Goal: Contribute content

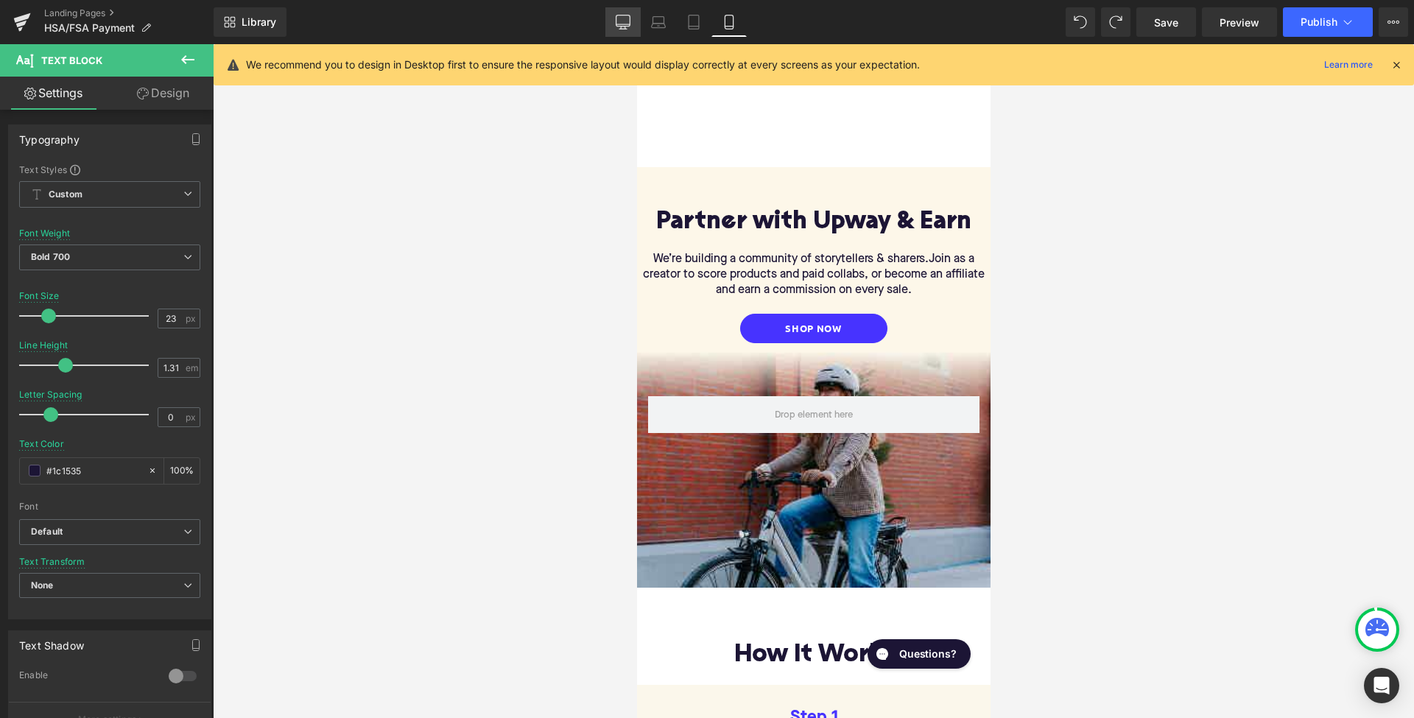
click at [621, 24] on icon at bounding box center [623, 22] width 15 height 15
type input "16"
type input "100"
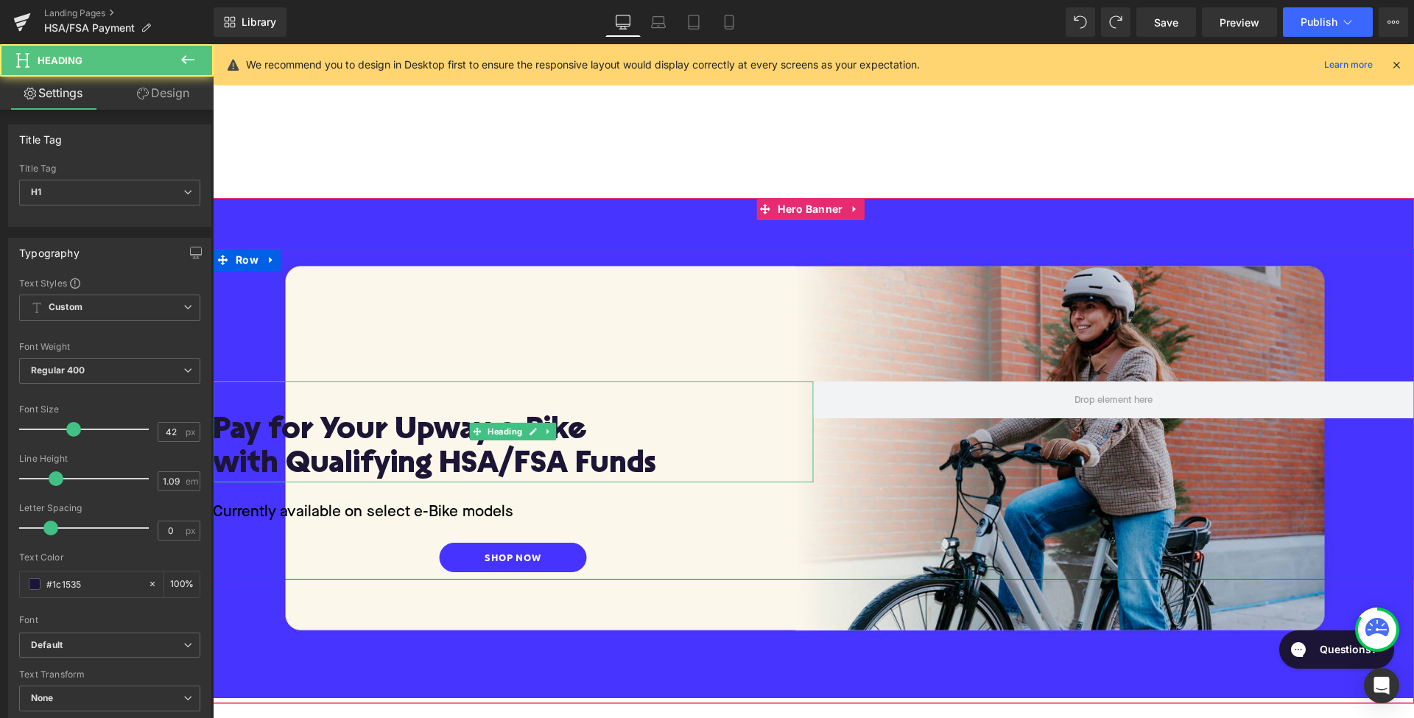
drag, startPoint x: 624, startPoint y: 419, endPoint x: 582, endPoint y: 442, distance: 48.4
click at [586, 419] on span "Pay for Your Upway e-Bike" at bounding box center [399, 430] width 373 height 31
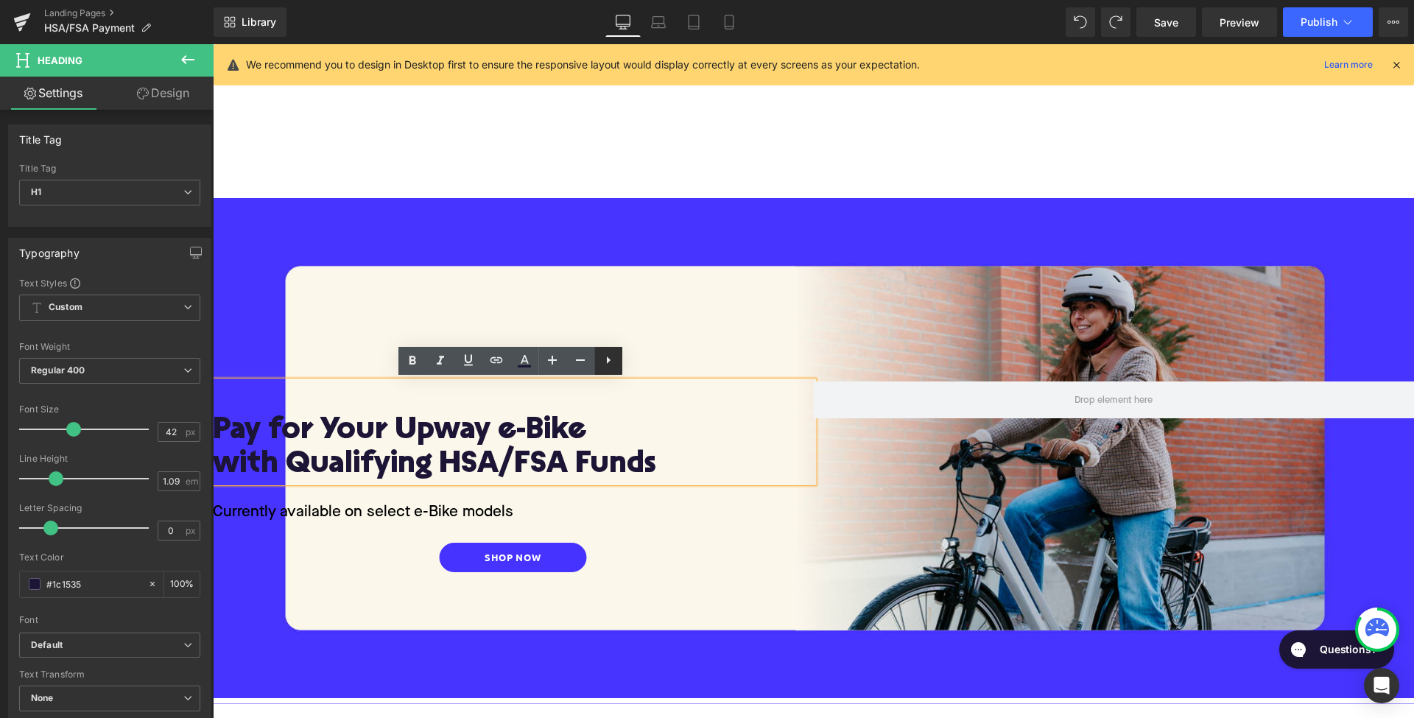
click at [607, 366] on icon at bounding box center [608, 360] width 18 height 18
click at [633, 363] on icon at bounding box center [636, 360] width 18 height 18
click at [584, 452] on span "with Qualifying HSA/FSA Funds" at bounding box center [434, 464] width 443 height 31
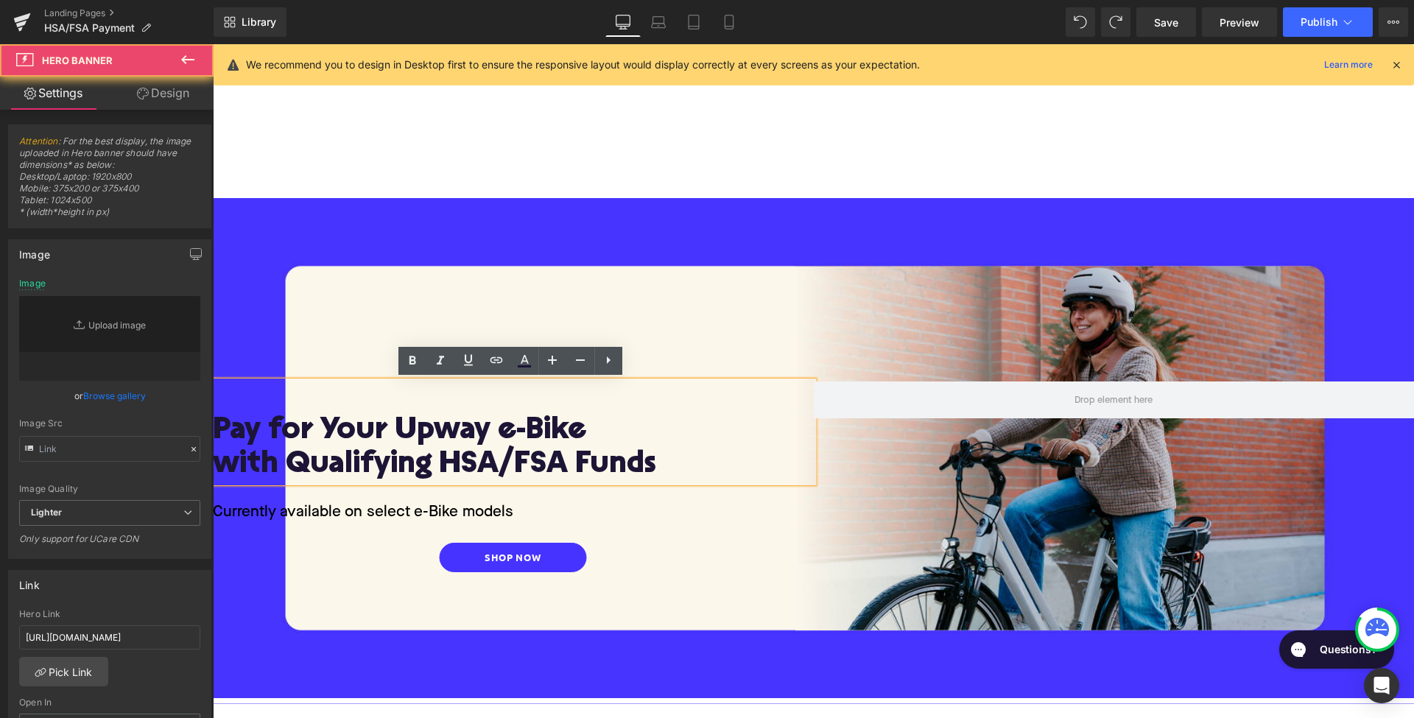
type input "[URL][DOMAIN_NAME]"
click at [596, 205] on div "Pay for Your Upway e-Bike with Qualifying HSA/FSA Funds Heading Currently avail…" at bounding box center [813, 450] width 1201 height 505
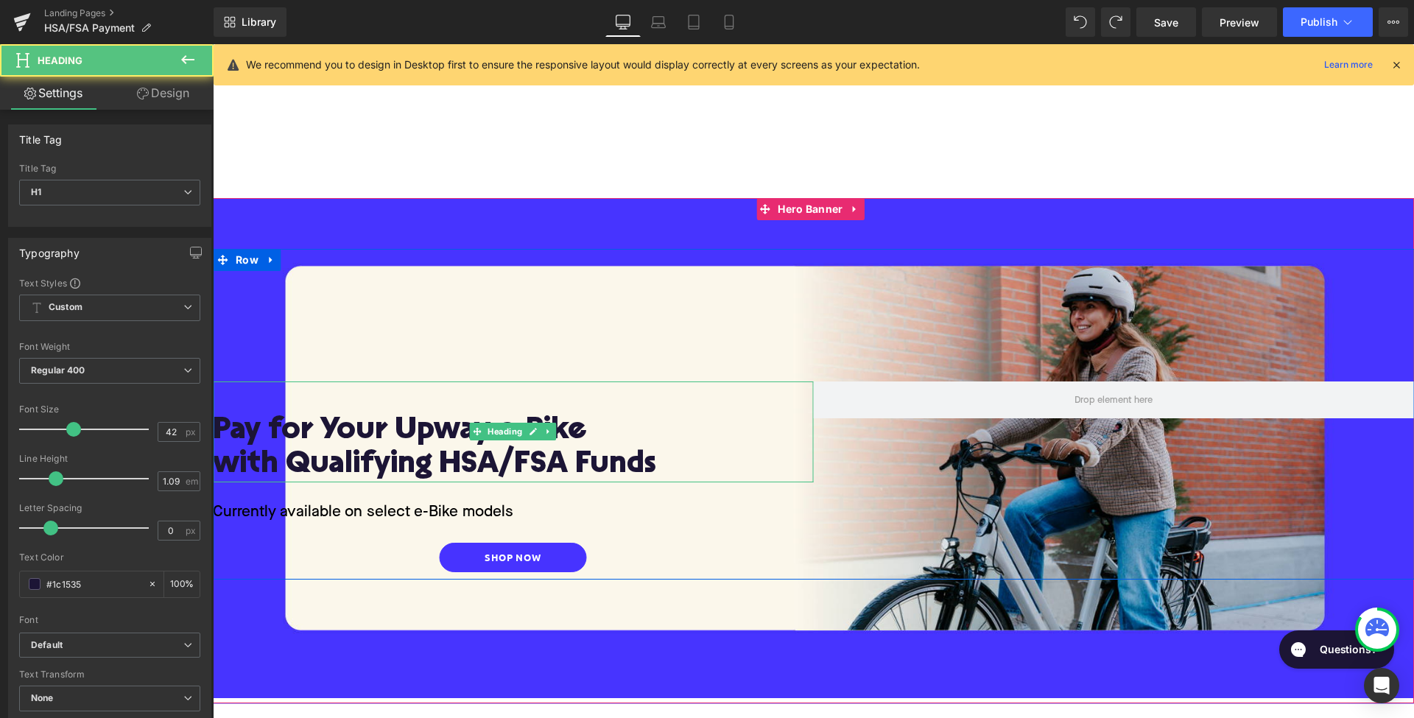
click at [376, 398] on h1 at bounding box center [513, 398] width 601 height 34
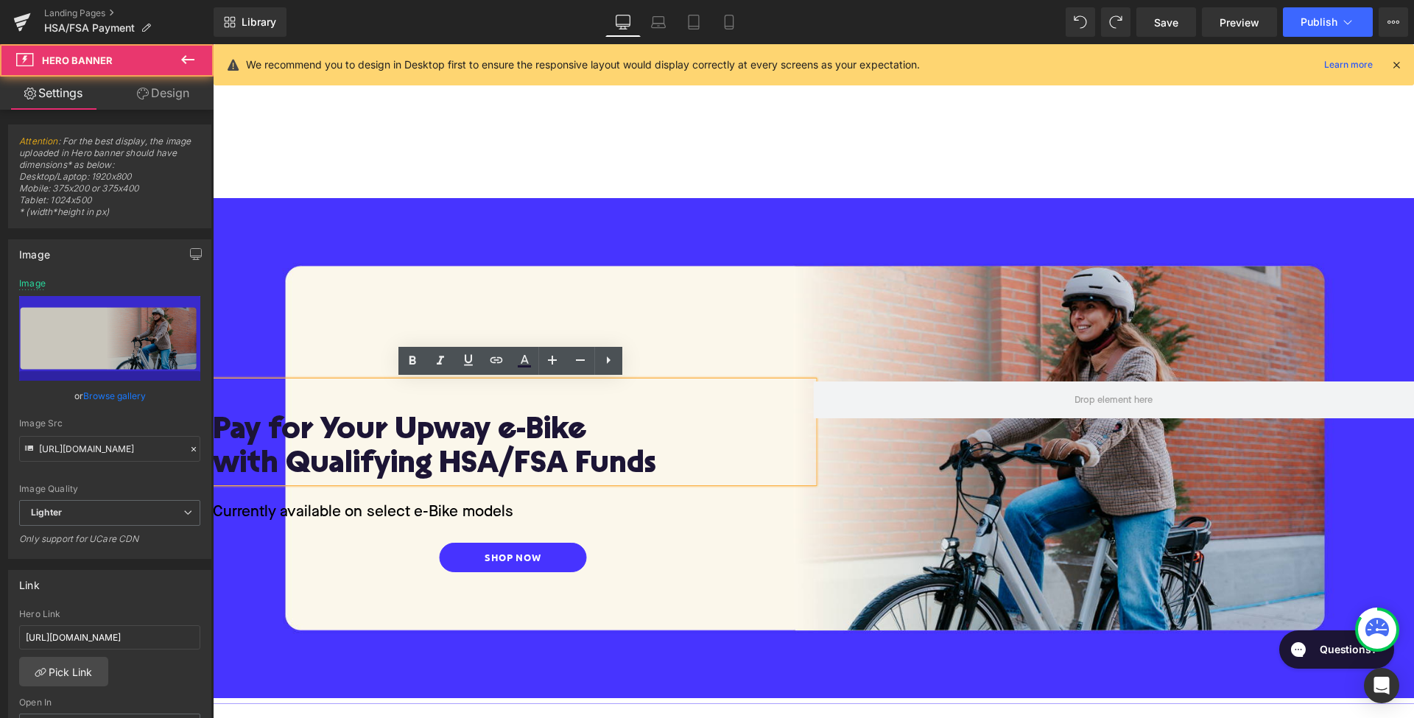
click at [348, 220] on div "Pay for Your Upway e-Bike with Qualifying HSA/FSA Funds Heading Currently avail…" at bounding box center [813, 450] width 1201 height 505
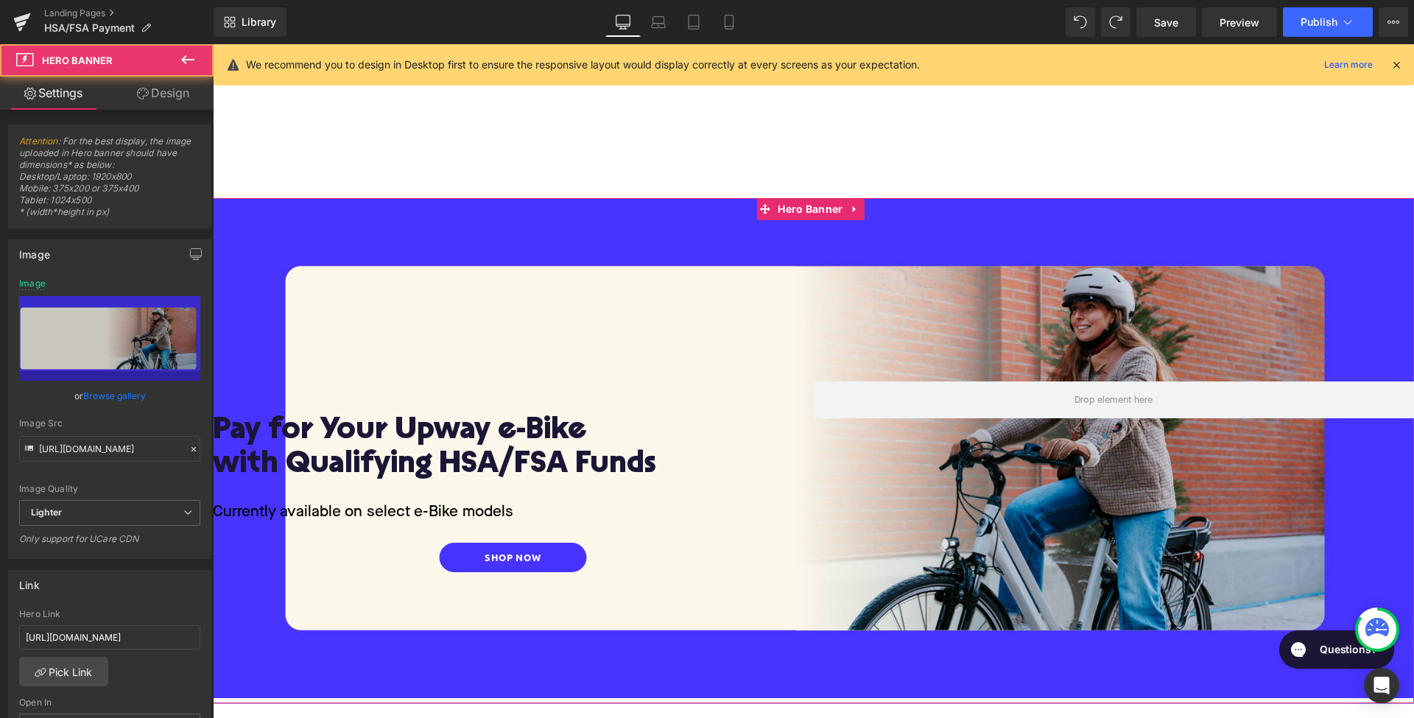
click at [381, 198] on div "Pay for Your Upway e-Bike with Qualifying HSA/FSA Funds Heading Currently avail…" at bounding box center [813, 450] width 1201 height 505
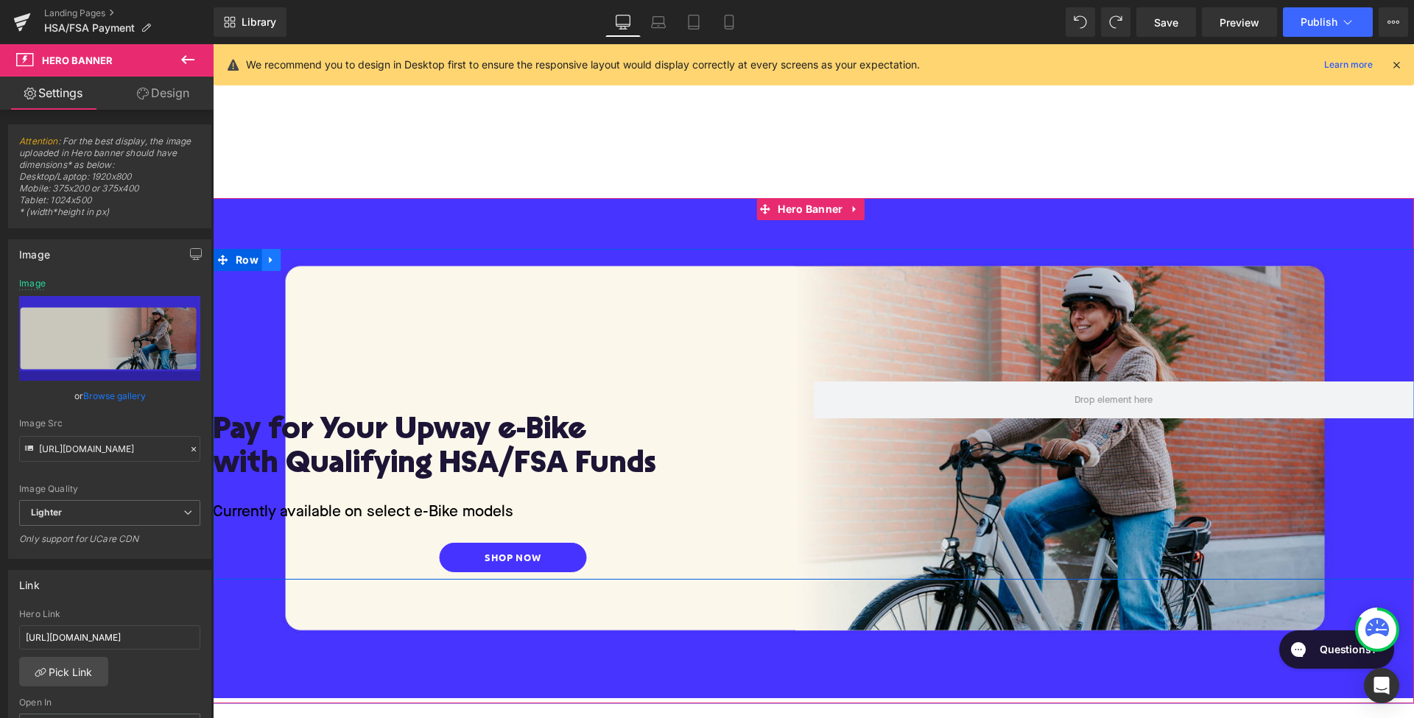
click at [272, 259] on icon at bounding box center [272, 259] width 10 height 11
click at [305, 263] on icon at bounding box center [310, 260] width 10 height 10
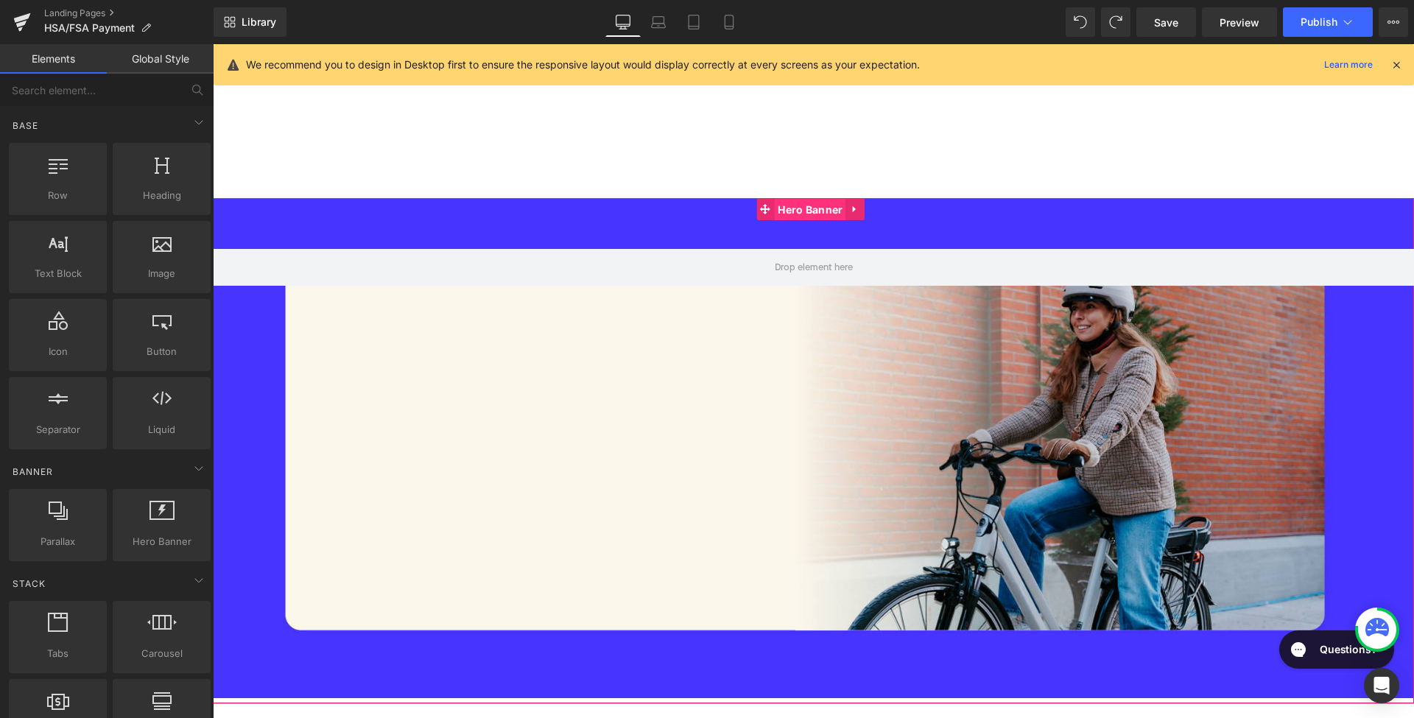
click at [797, 208] on span "Hero Banner" at bounding box center [810, 210] width 72 height 22
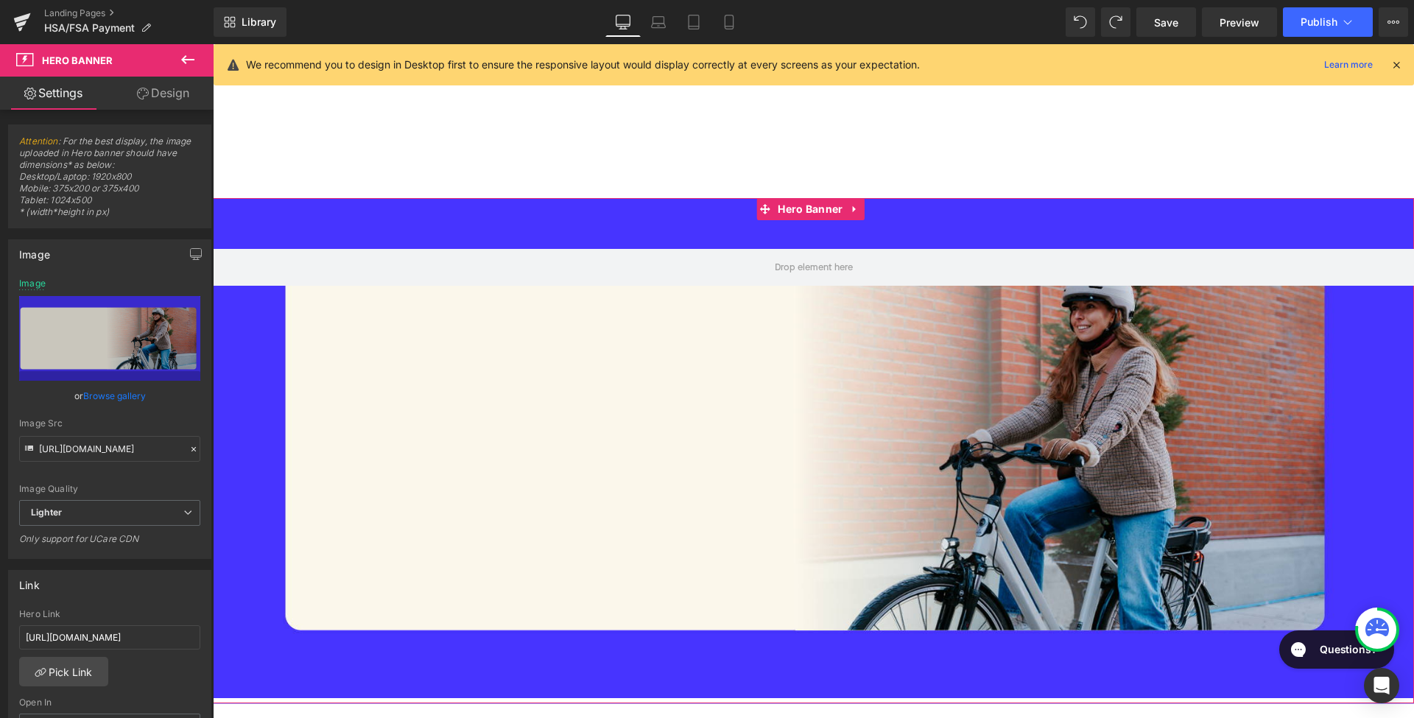
click at [107, 397] on link "Browse gallery" at bounding box center [114, 396] width 63 height 26
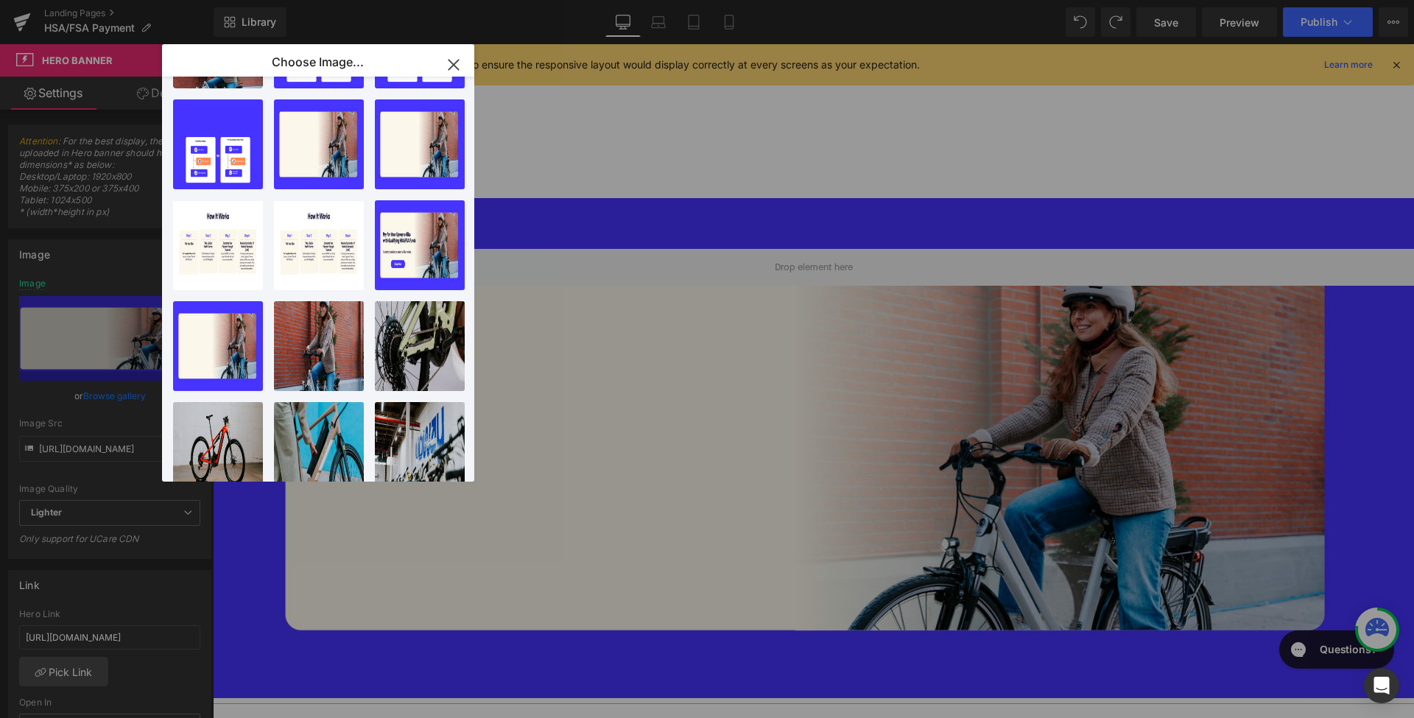
scroll to position [401, 0]
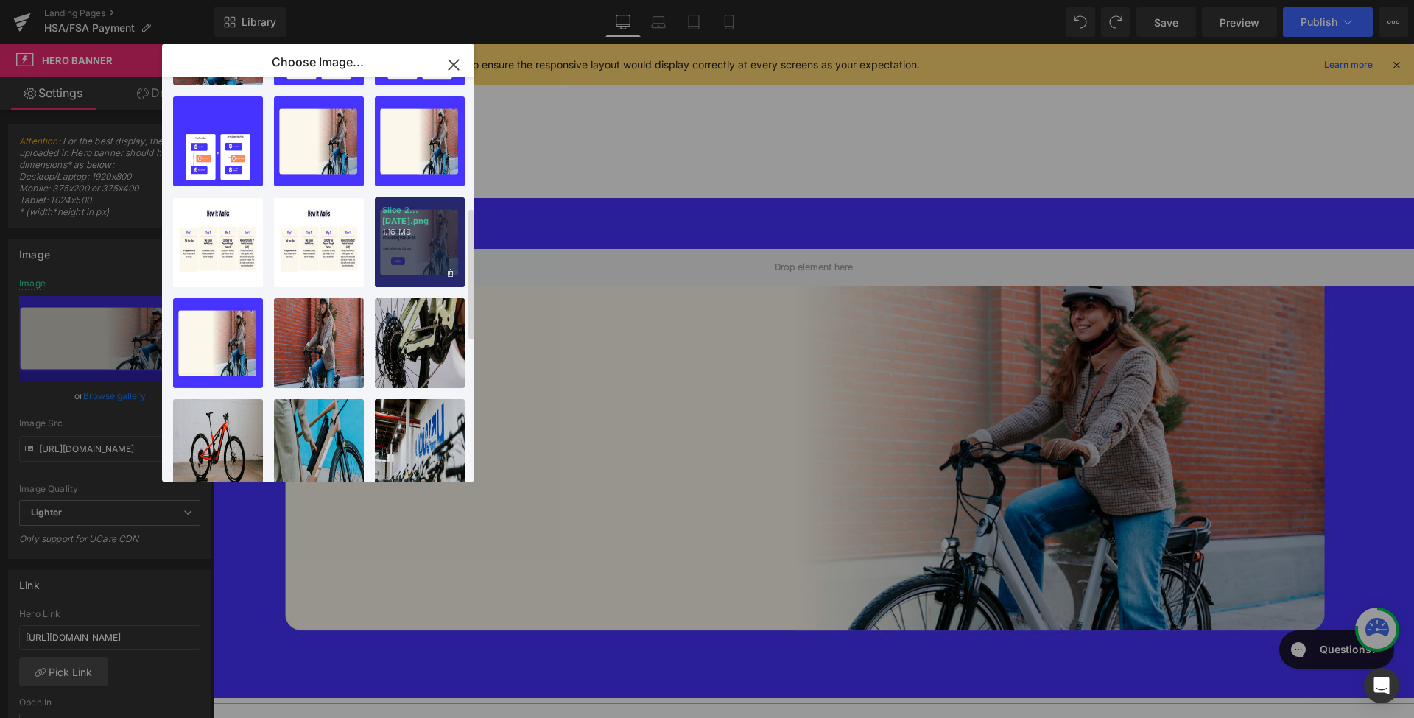
click at [415, 247] on div "Slice 2...[DATE].png 1.16 MB" at bounding box center [420, 242] width 90 height 90
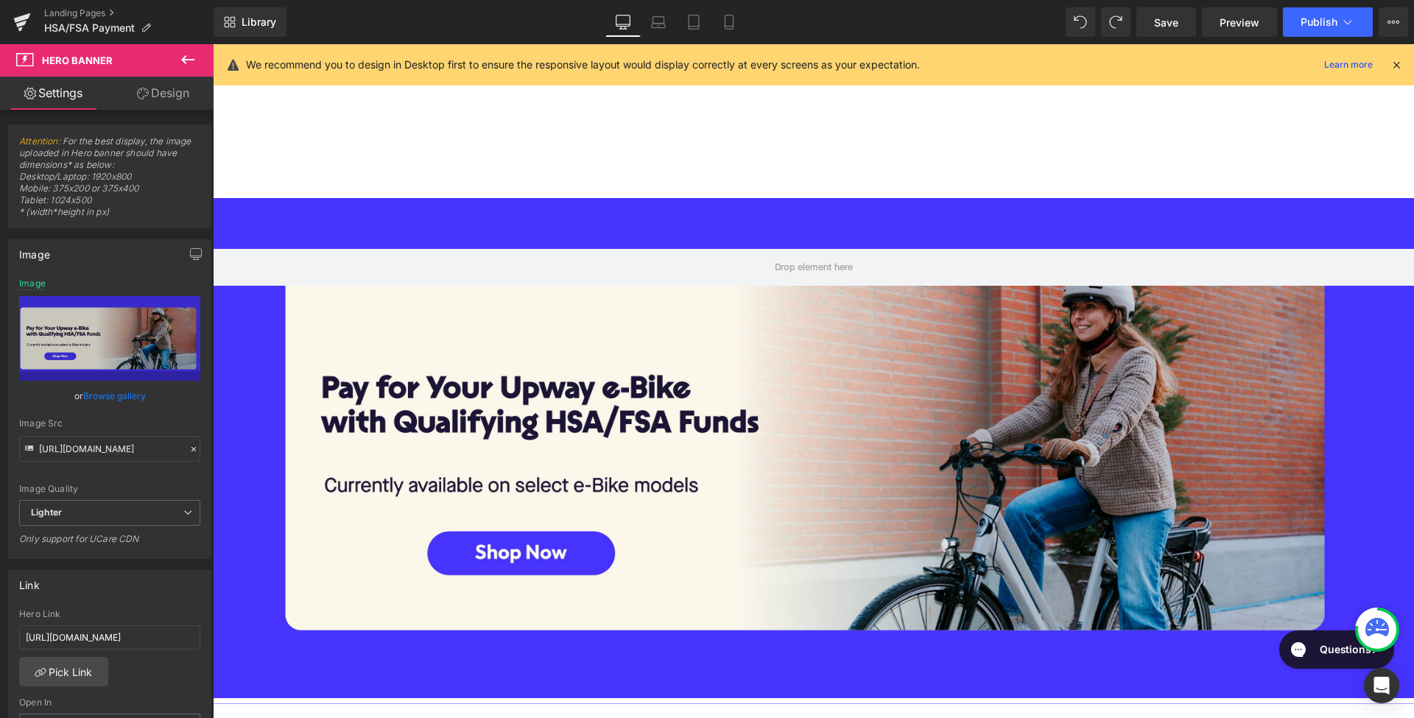
scroll to position [0, 0]
click at [663, 22] on icon at bounding box center [658, 22] width 15 height 15
type input "[URL][DOMAIN_NAME]"
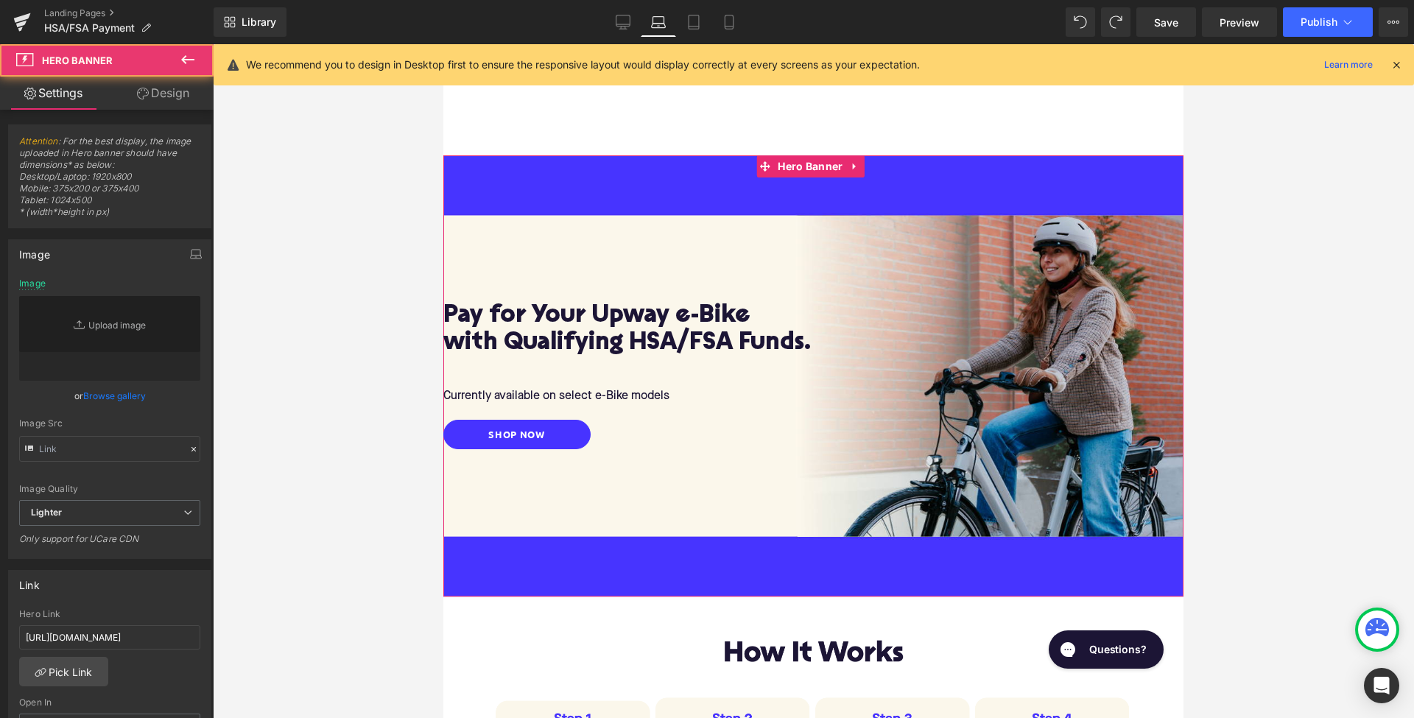
type input "[URL][DOMAIN_NAME]"
click at [715, 248] on div at bounding box center [813, 375] width 740 height 441
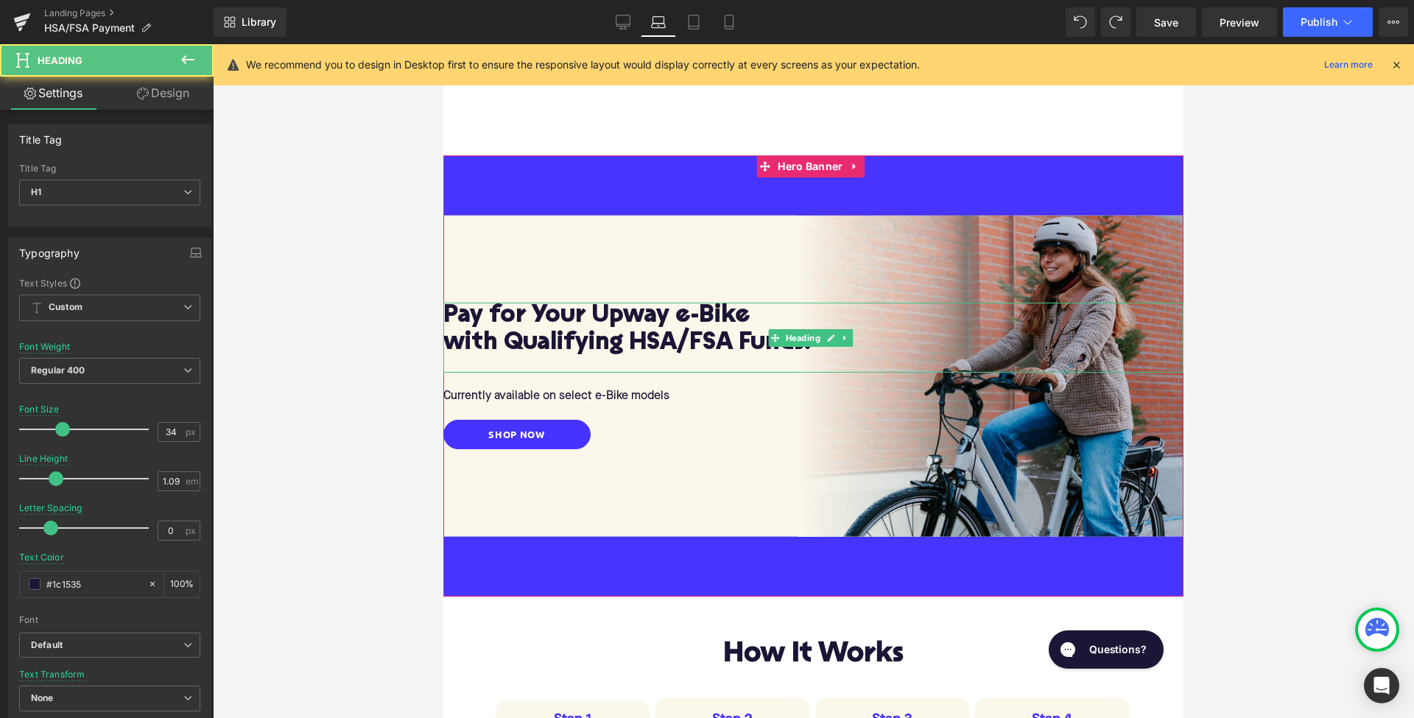
click at [514, 328] on h1 "Pay for Your Upway e-Bike" at bounding box center [813, 316] width 740 height 27
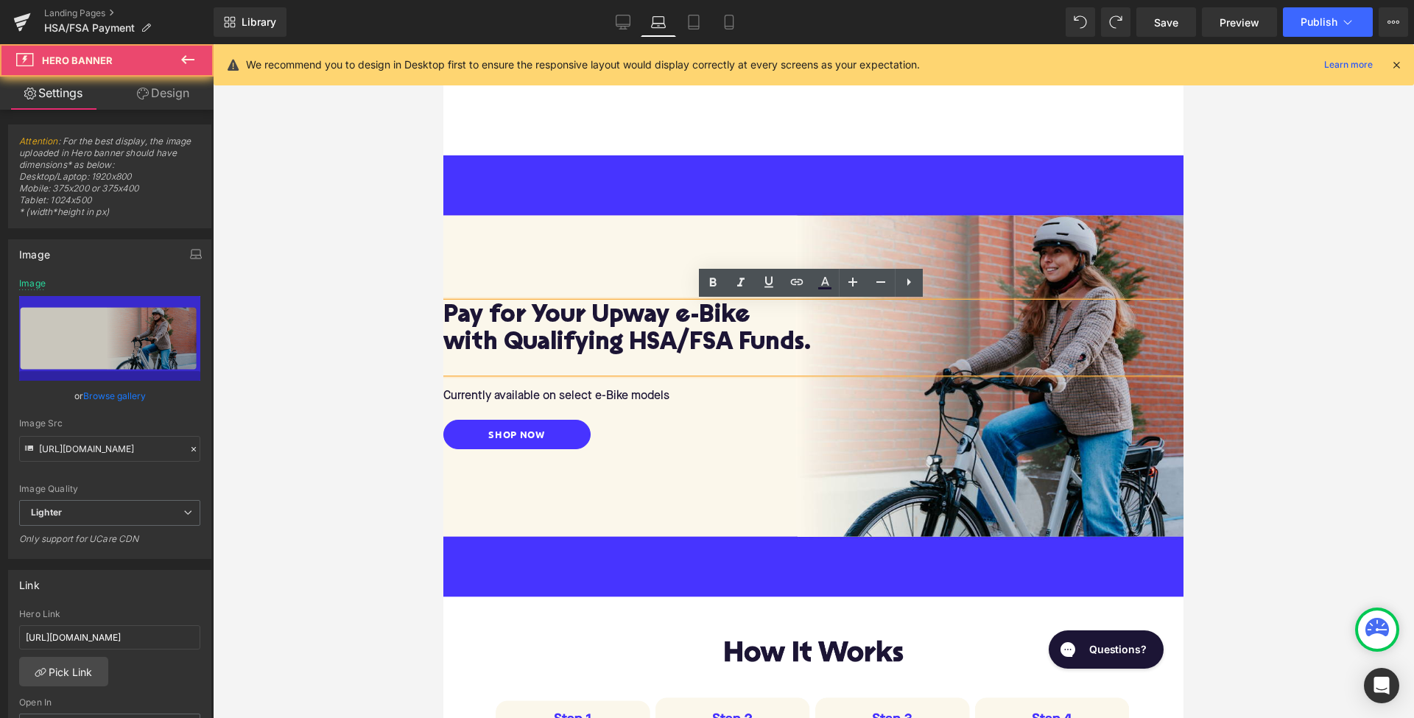
click at [521, 286] on div at bounding box center [813, 375] width 740 height 441
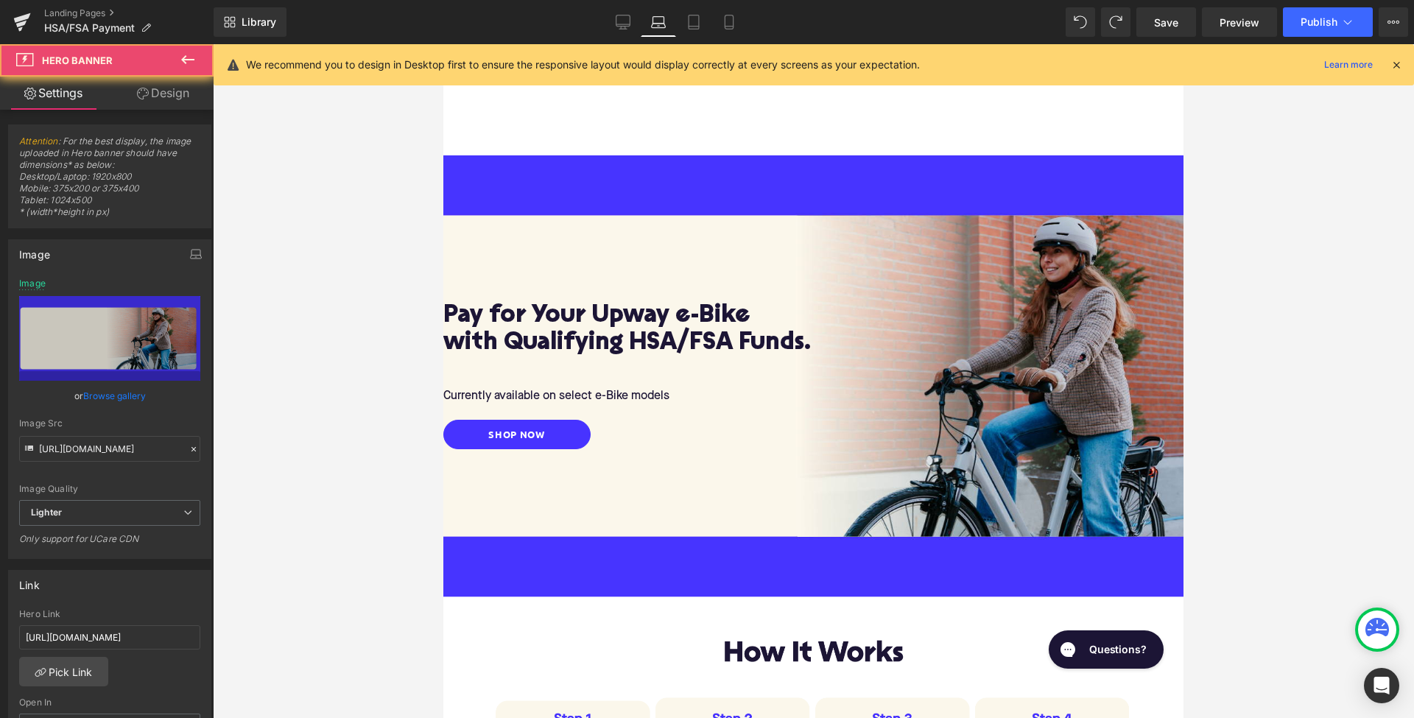
click at [515, 259] on div at bounding box center [813, 375] width 740 height 441
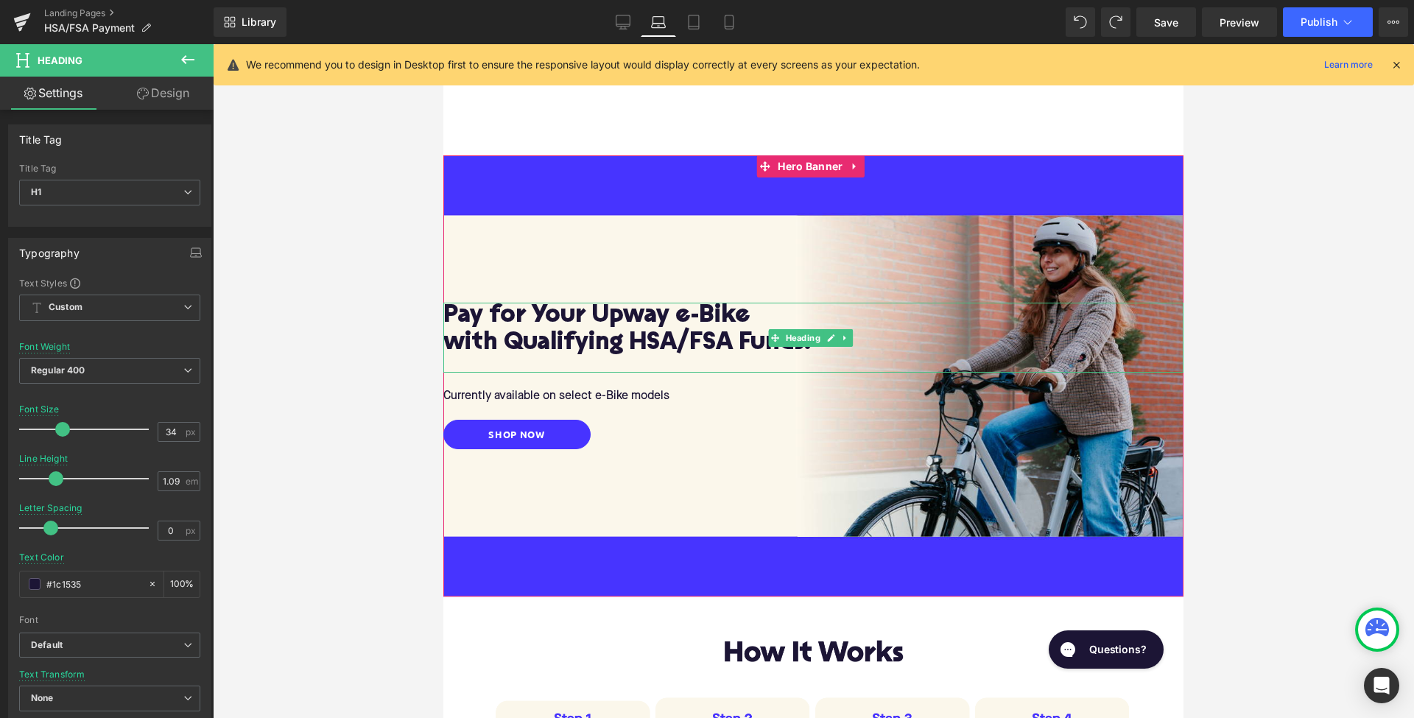
click at [553, 354] on h1 "with Qualifying HSA/FSA Funds." at bounding box center [813, 343] width 740 height 27
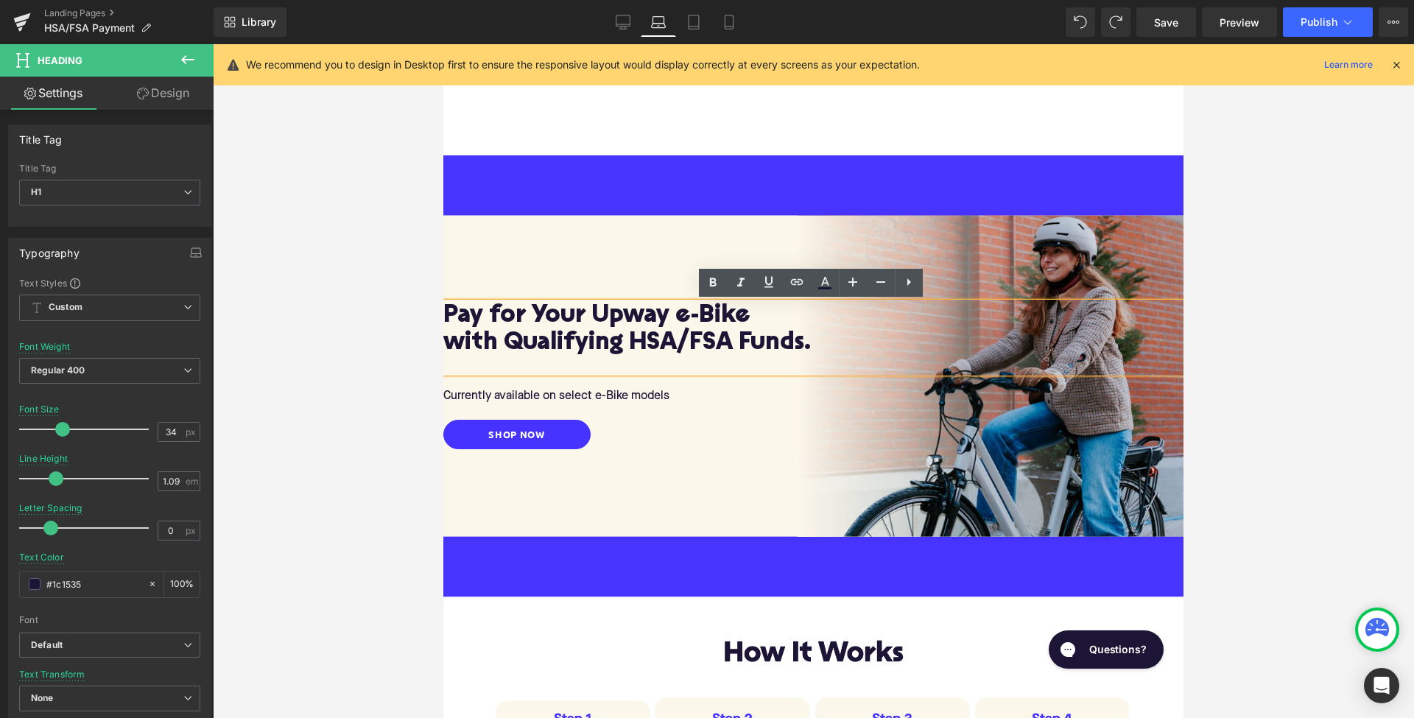
click at [743, 356] on h1 "with Qualifying HSA/FSA Funds." at bounding box center [813, 343] width 740 height 27
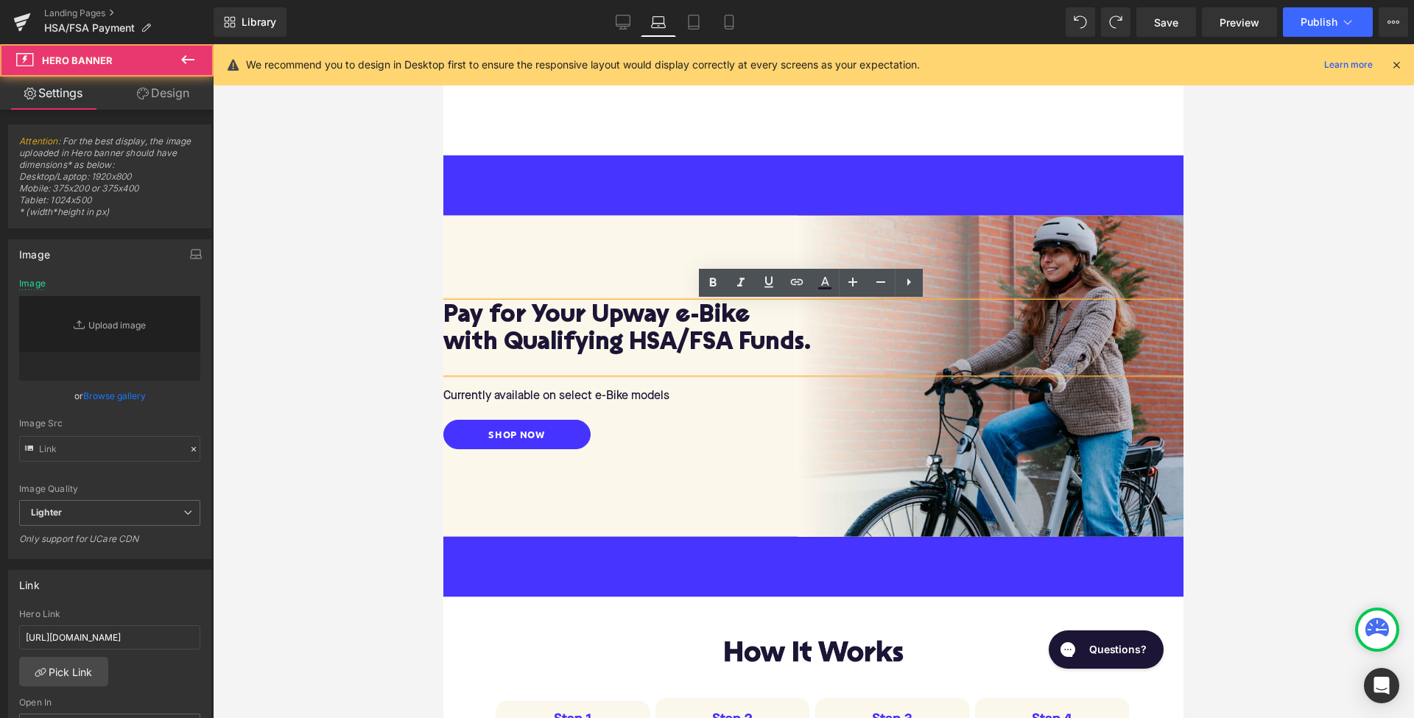
type input "[URL][DOMAIN_NAME]"
click at [627, 283] on div at bounding box center [813, 375] width 740 height 441
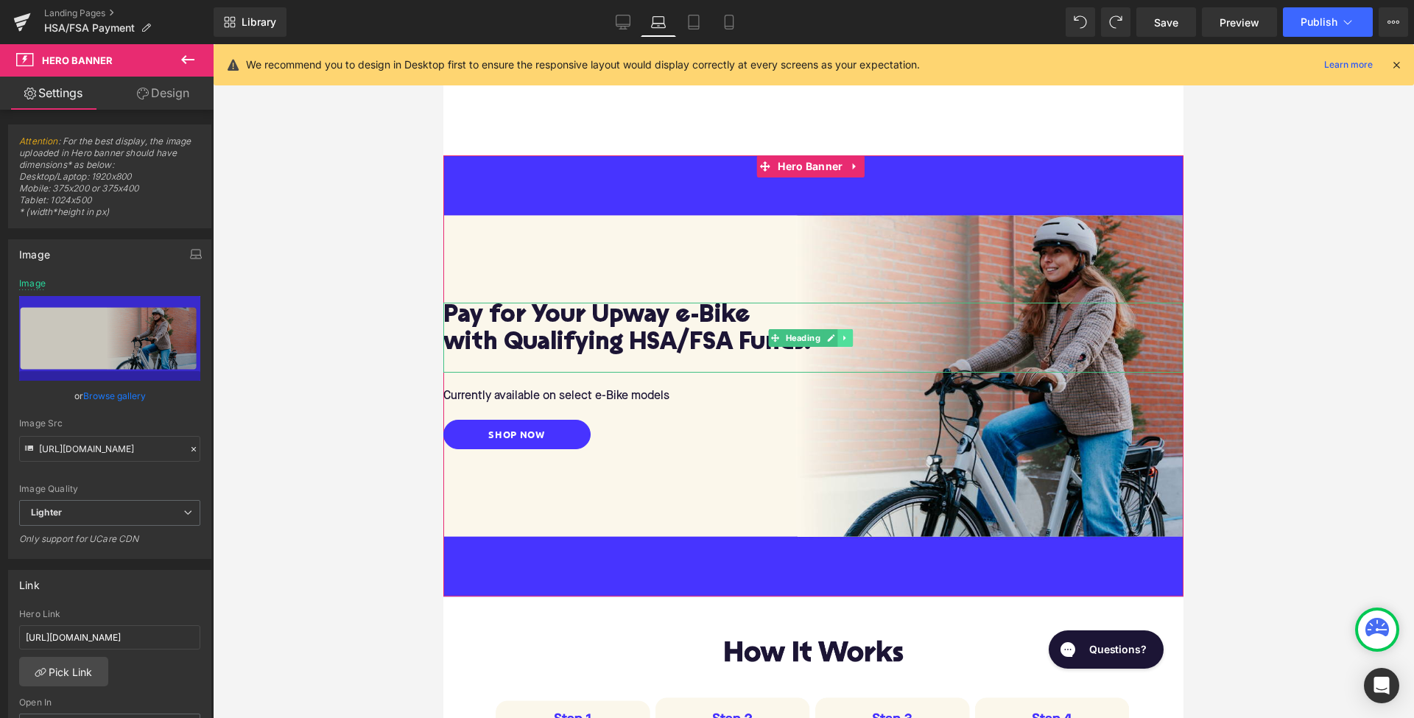
click at [847, 342] on icon at bounding box center [845, 338] width 8 height 9
click at [854, 337] on icon at bounding box center [853, 338] width 8 height 8
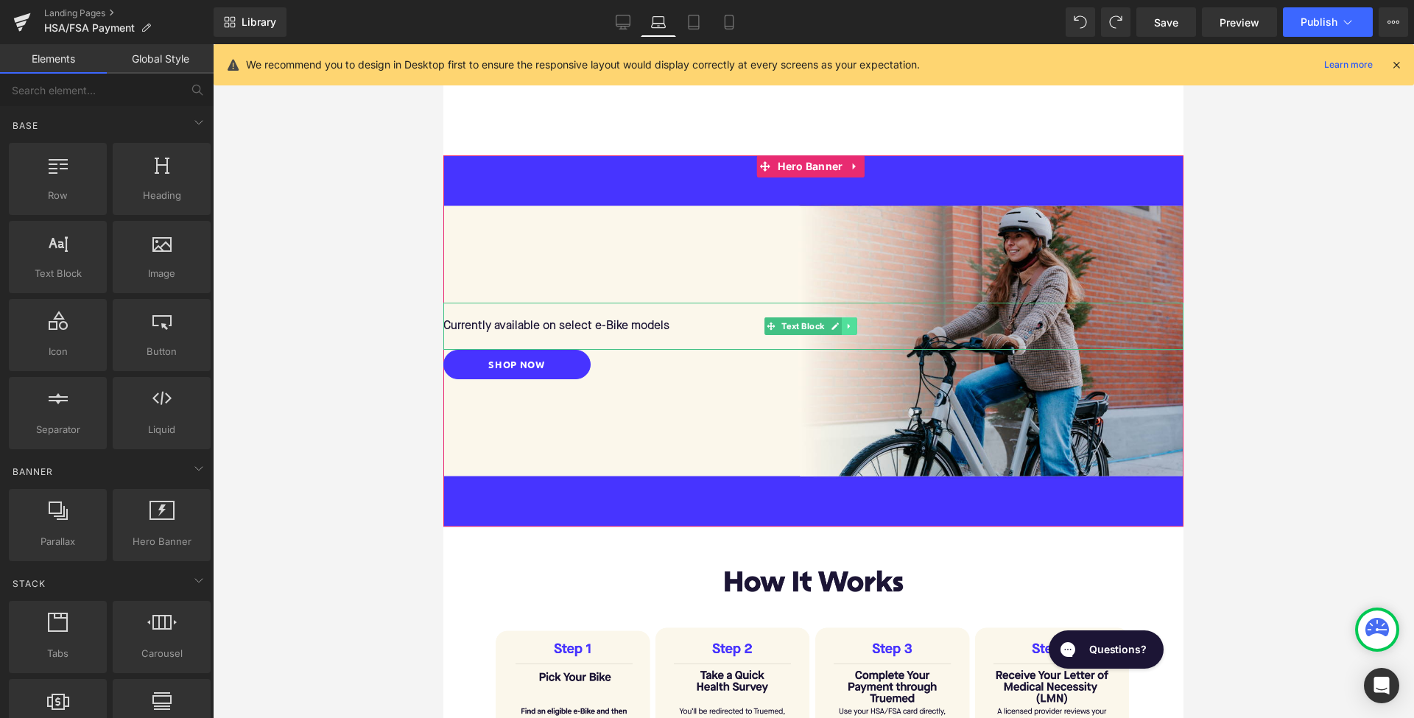
click at [854, 322] on link at bounding box center [849, 326] width 15 height 18
click at [855, 328] on icon at bounding box center [857, 326] width 8 height 8
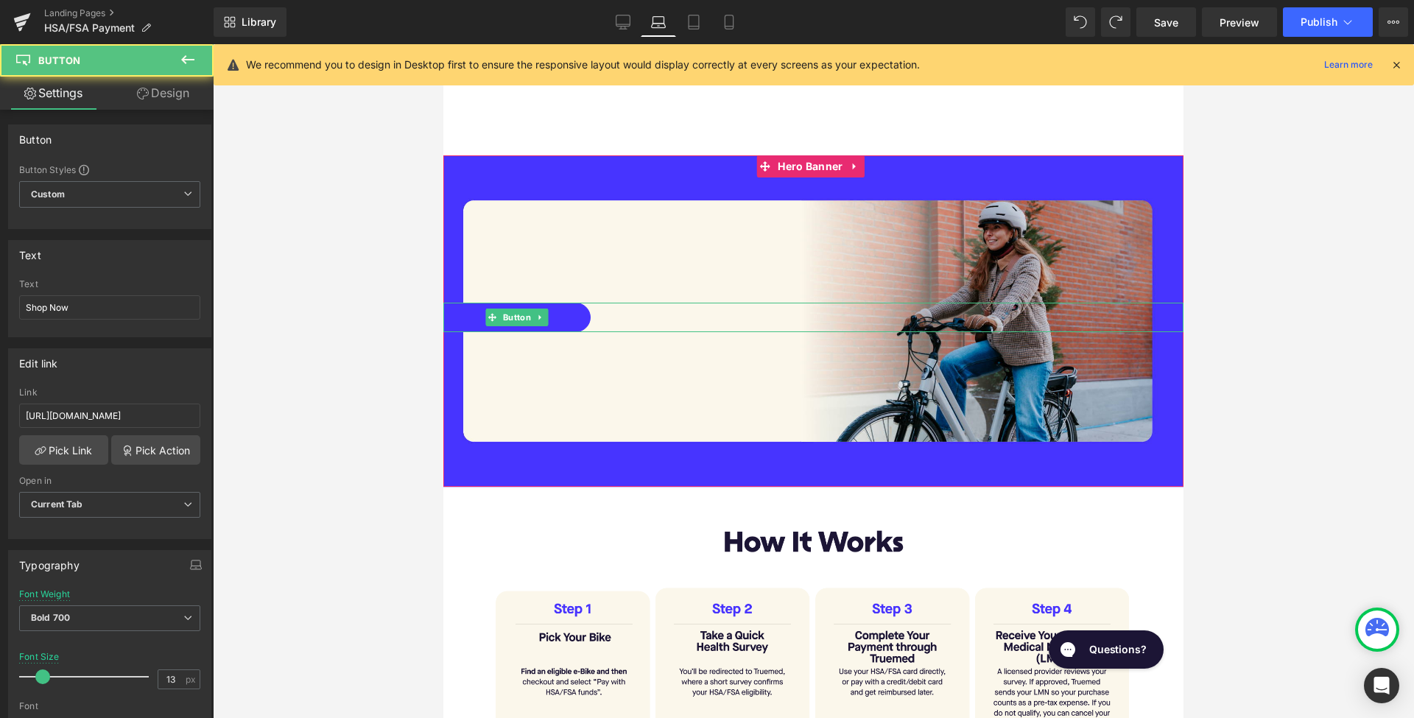
click at [599, 310] on div "Shop Now" at bounding box center [813, 317] width 740 height 29
click at [537, 319] on icon at bounding box center [540, 317] width 8 height 9
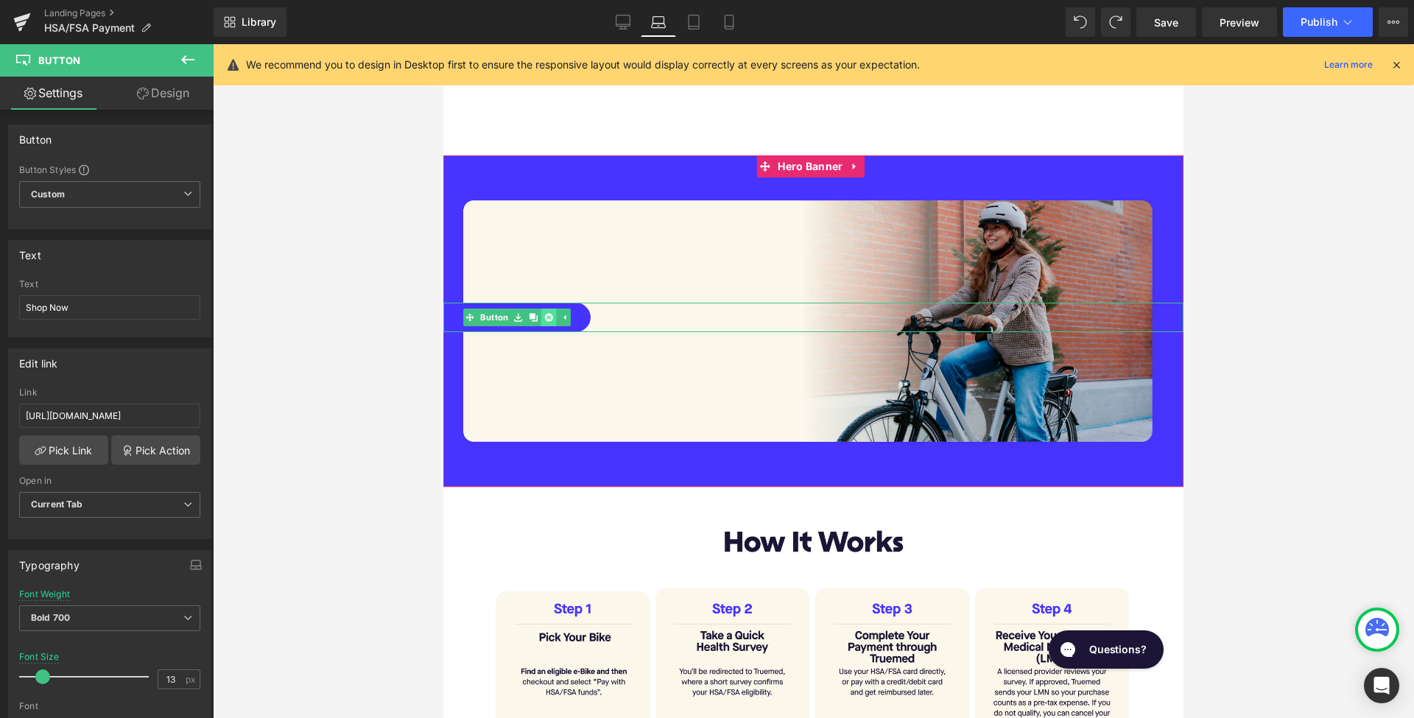
click at [548, 317] on icon at bounding box center [549, 317] width 8 height 9
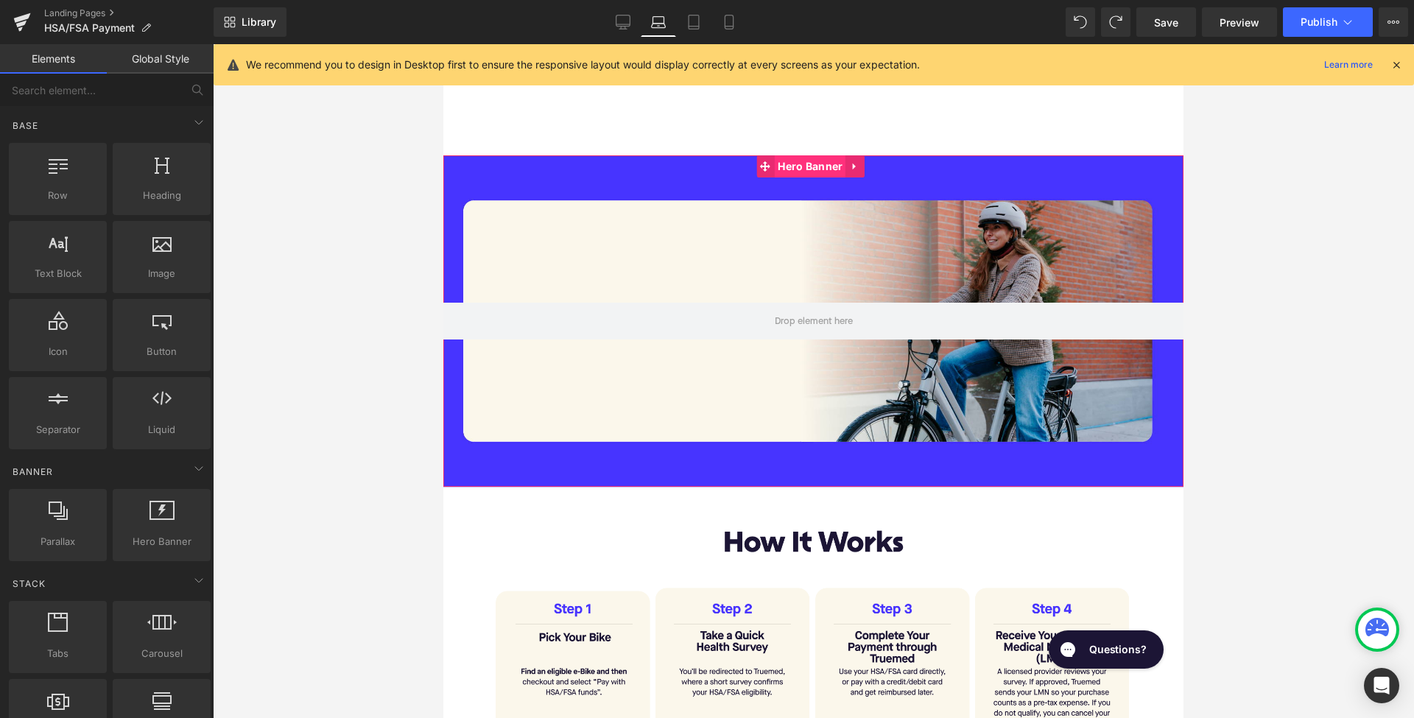
click at [791, 169] on span "Hero Banner" at bounding box center [810, 166] width 72 height 22
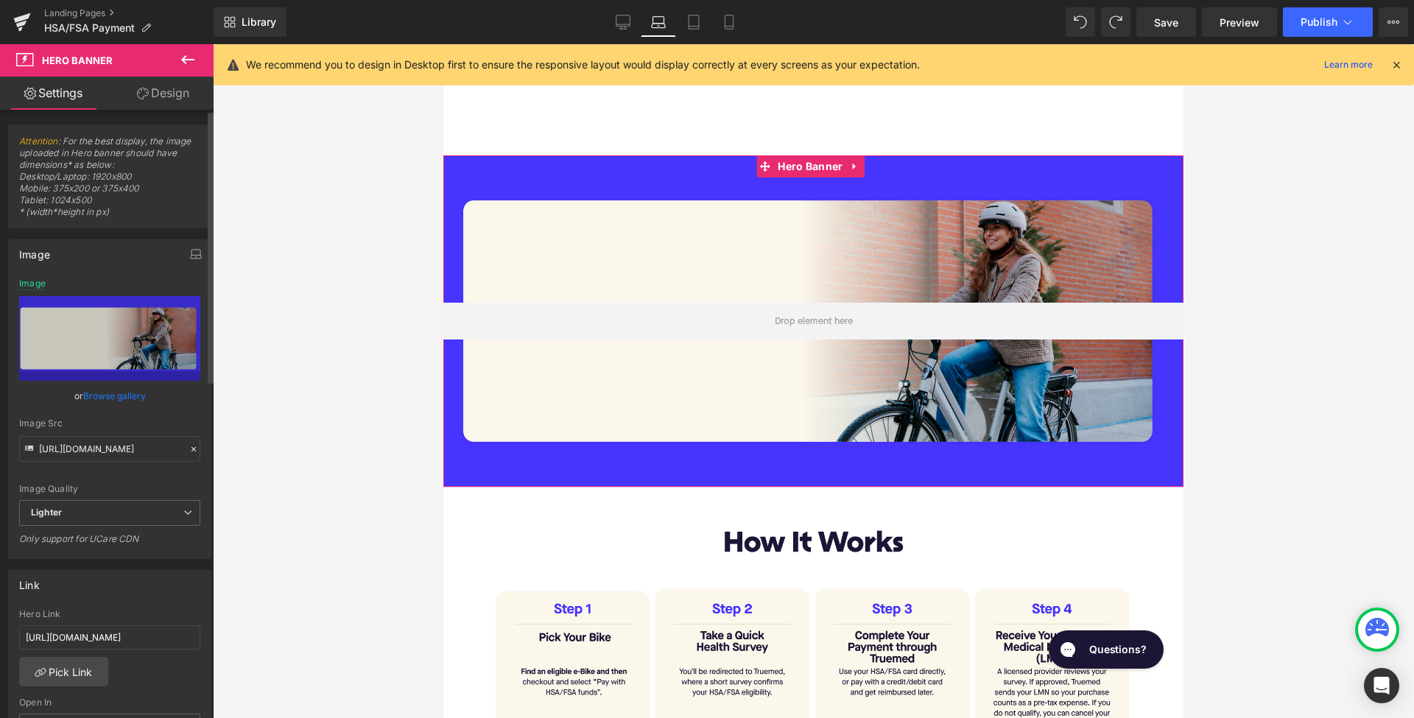
click at [113, 398] on link "Browse gallery" at bounding box center [114, 396] width 63 height 26
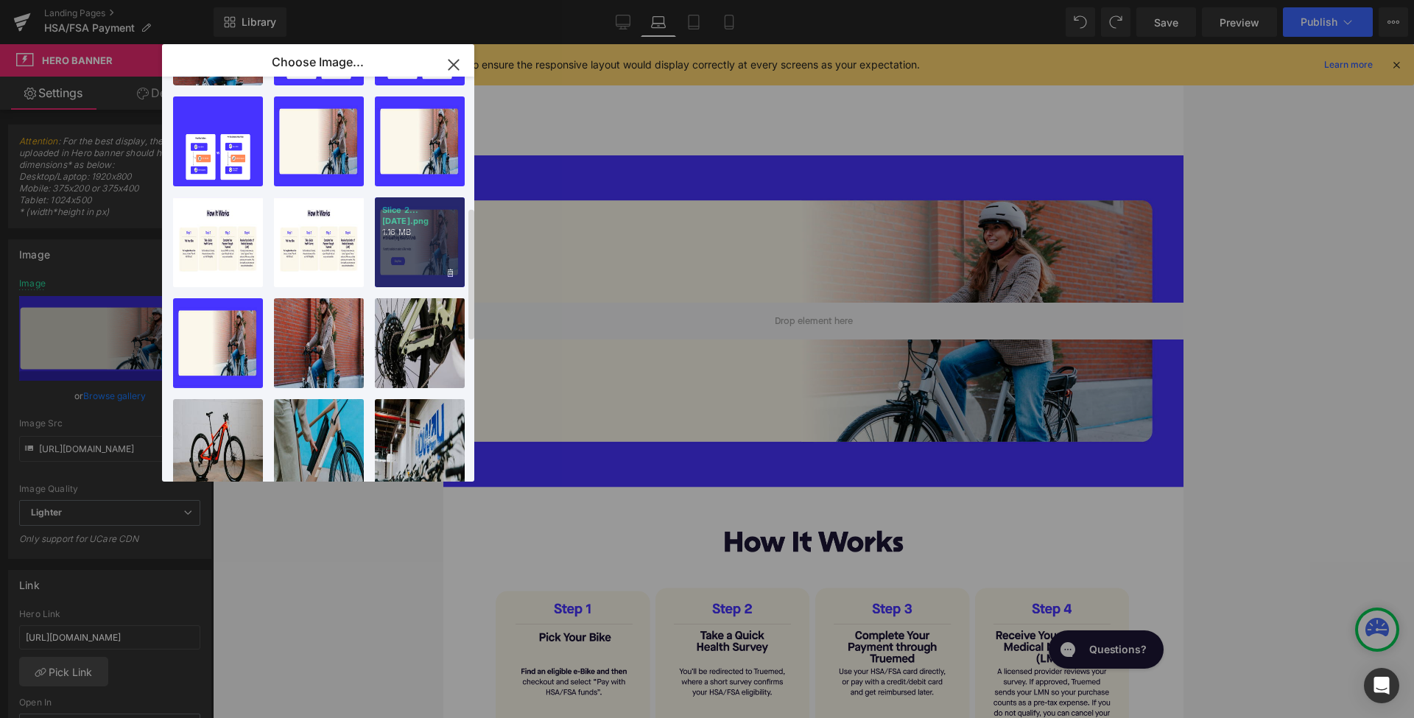
click at [415, 231] on div "Slice 2...[DATE].png 1.16 MB" at bounding box center [420, 242] width 90 height 90
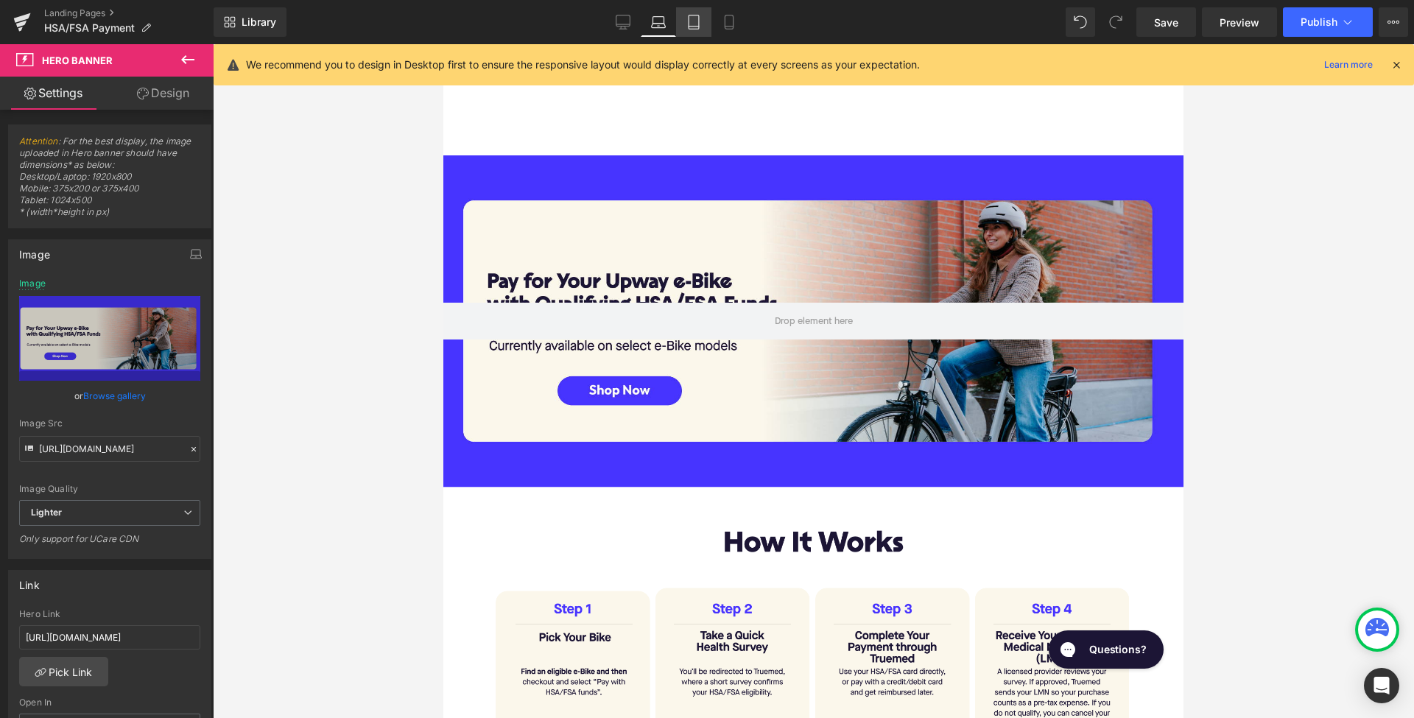
click at [697, 29] on link "Tablet" at bounding box center [693, 21] width 35 height 29
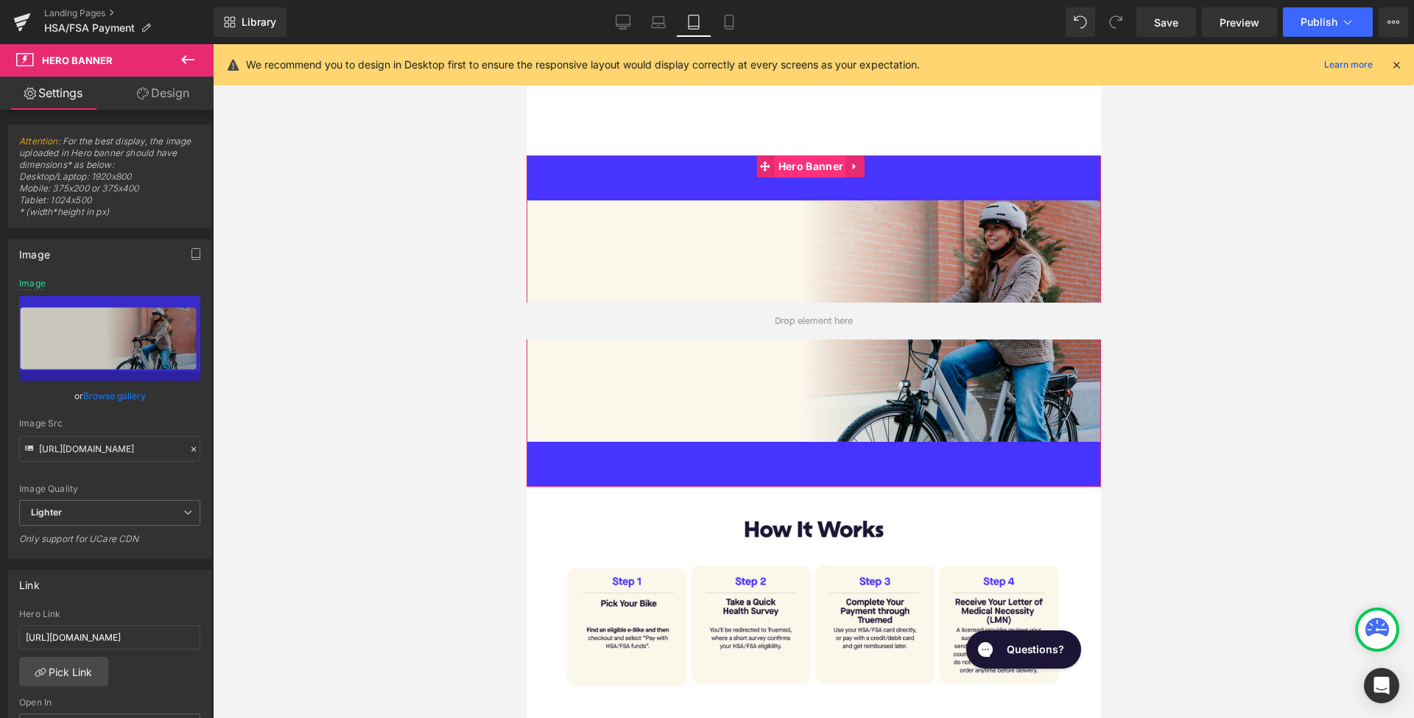
click at [807, 167] on span "Hero Banner" at bounding box center [810, 166] width 72 height 22
click at [119, 398] on link "Browse gallery" at bounding box center [114, 396] width 63 height 26
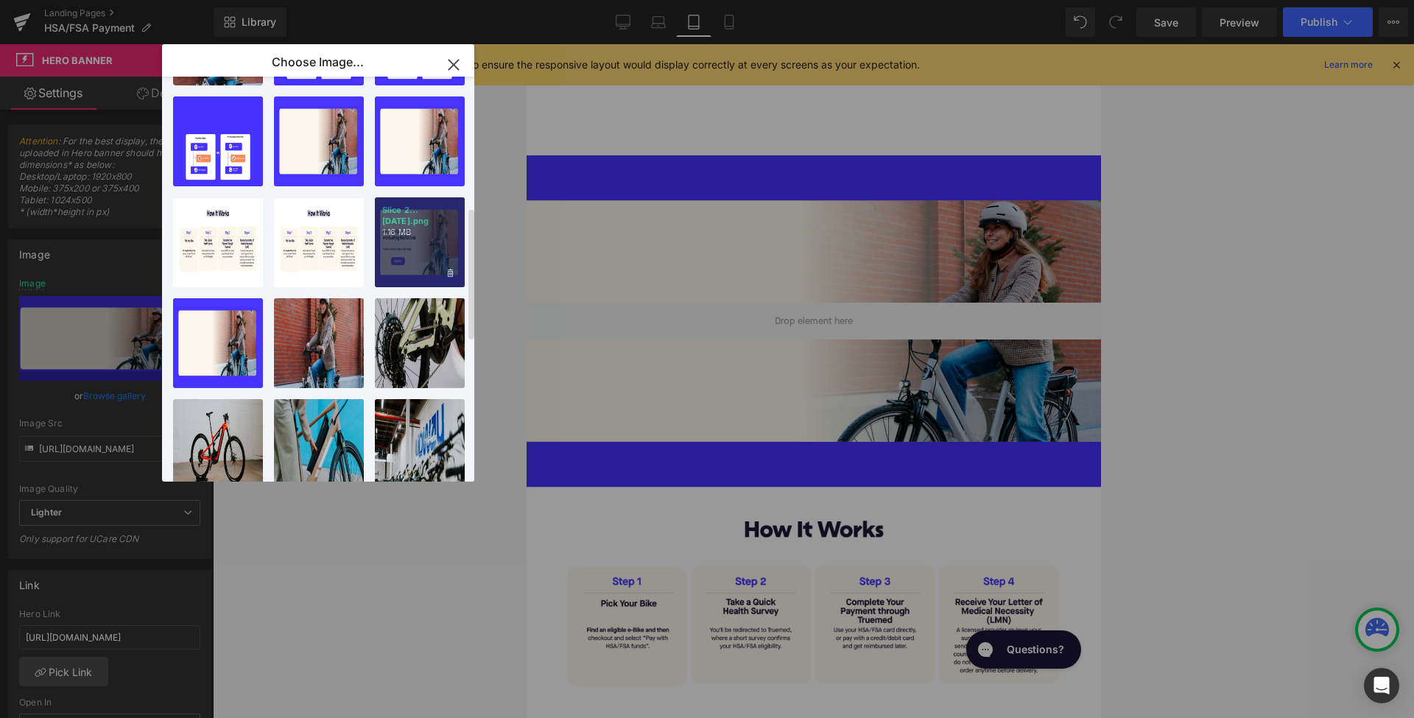
click at [400, 261] on div "Slice 2...[DATE].png 1.16 MB" at bounding box center [420, 242] width 90 height 90
type input "[URL][DOMAIN_NAME]"
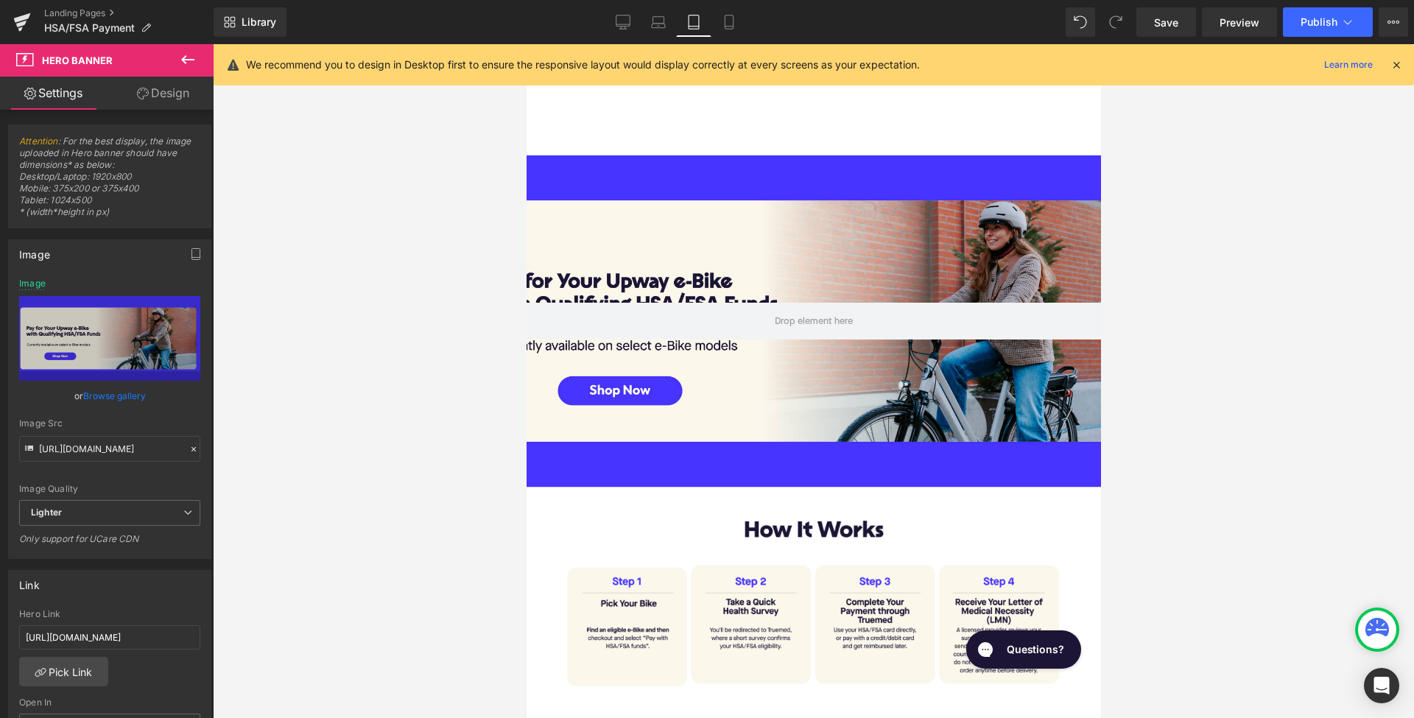
click at [422, 272] on div at bounding box center [813, 381] width 1201 height 674
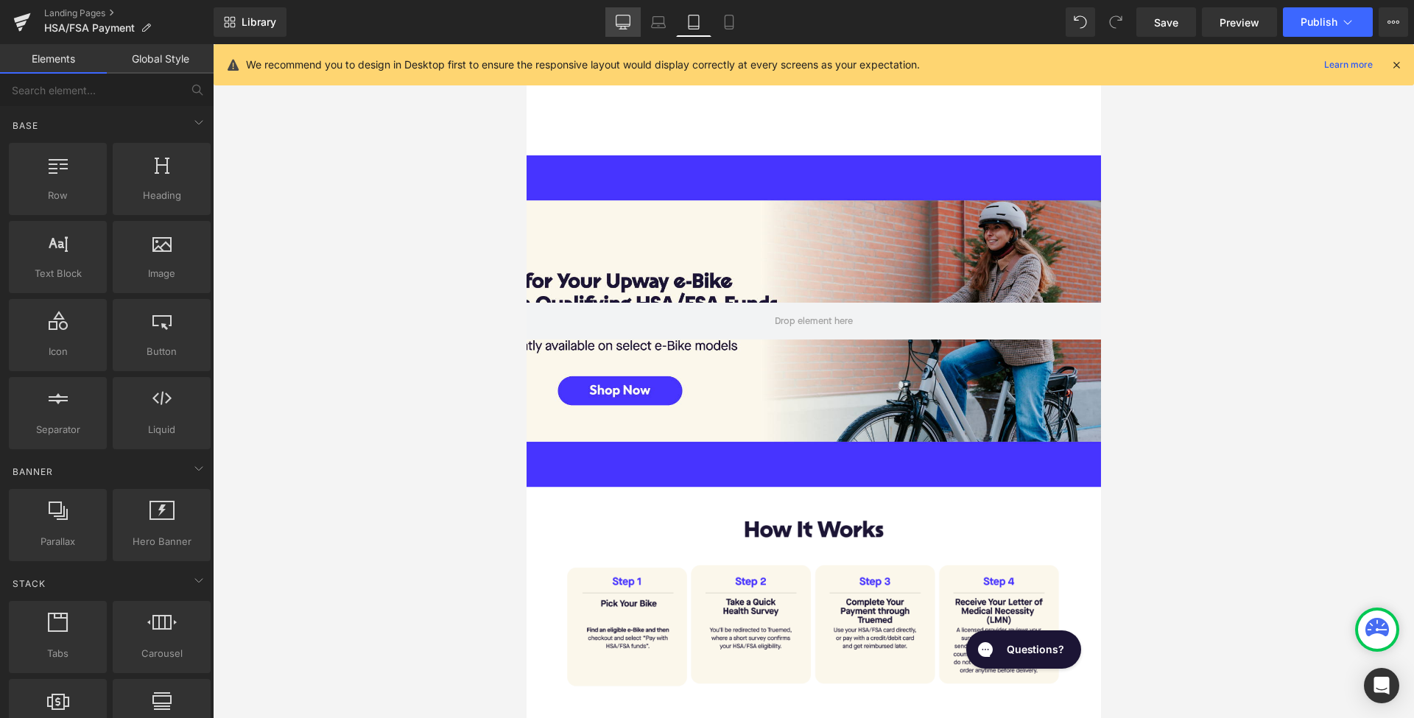
drag, startPoint x: 631, startPoint y: 24, endPoint x: 383, endPoint y: 32, distance: 248.3
click at [631, 24] on link "Desktop" at bounding box center [622, 21] width 35 height 29
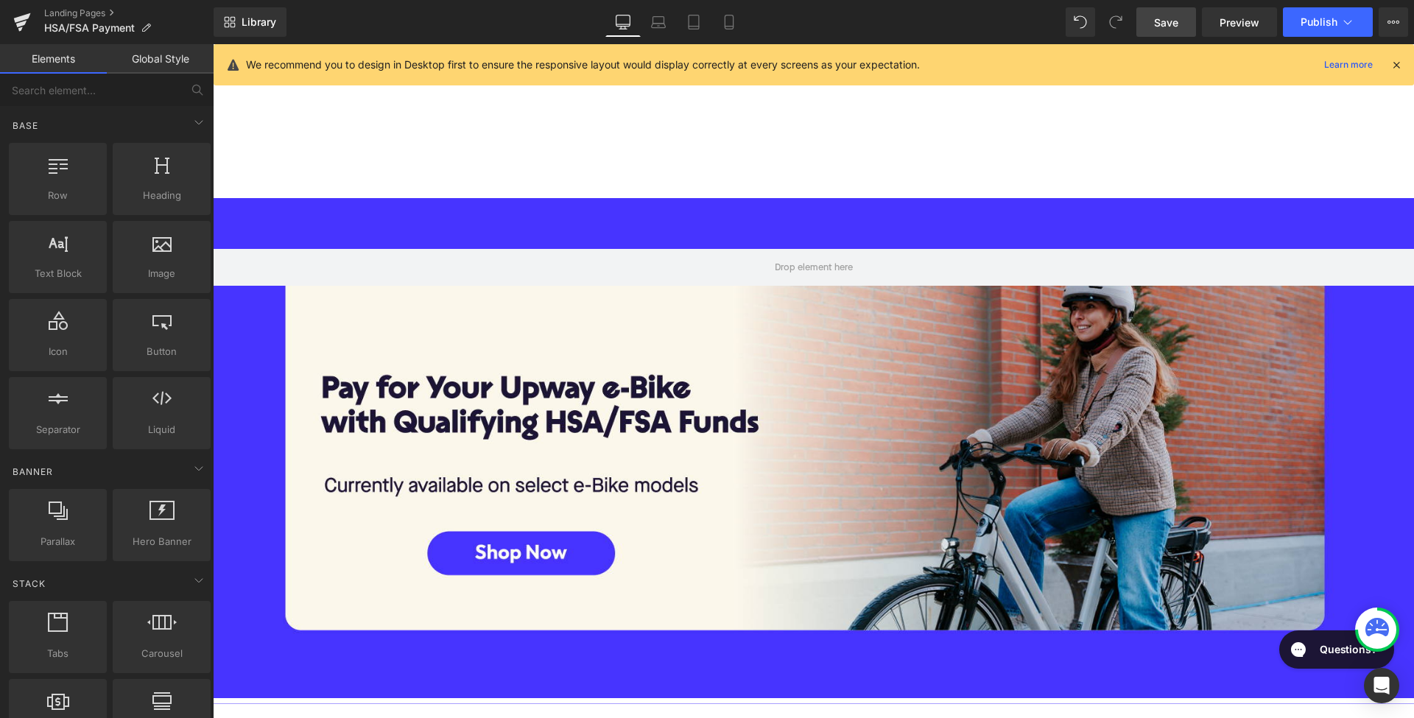
click at [1169, 21] on span "Save" at bounding box center [1166, 22] width 24 height 15
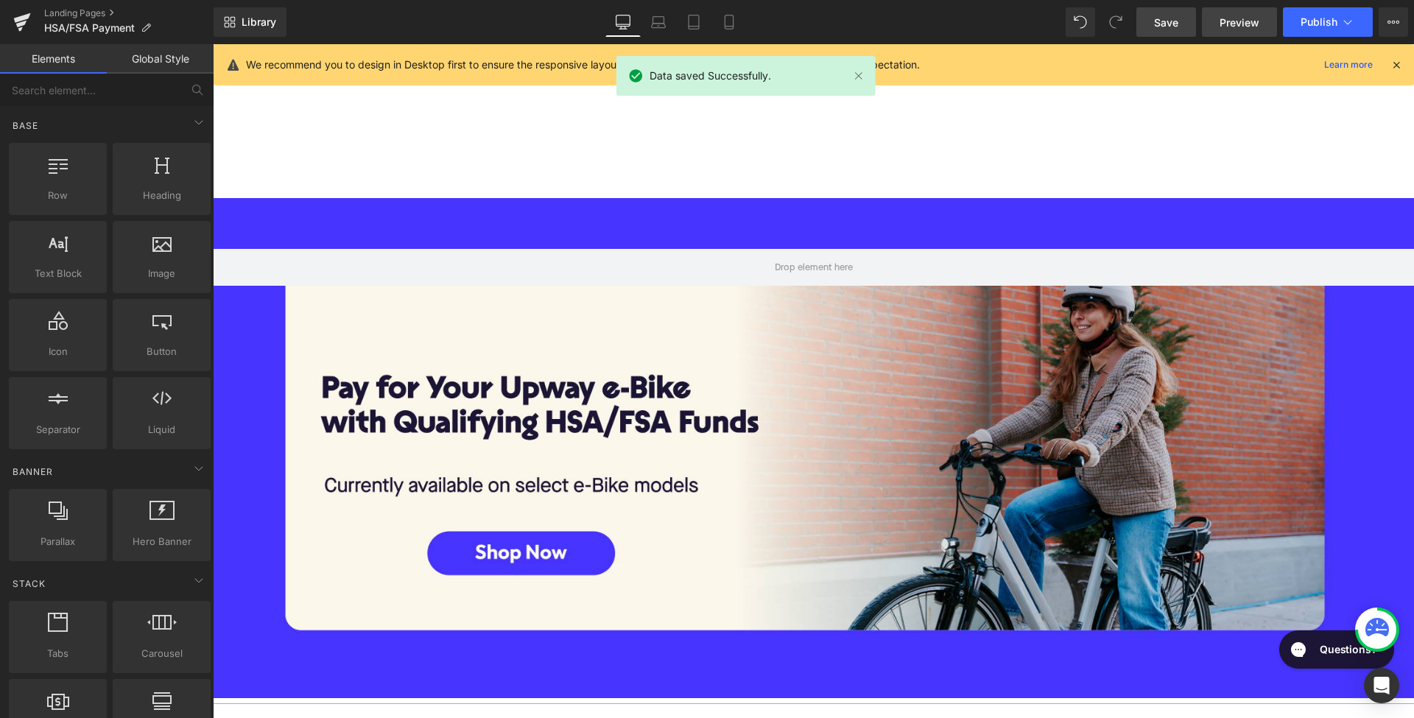
click at [1242, 26] on span "Preview" at bounding box center [1239, 22] width 40 height 15
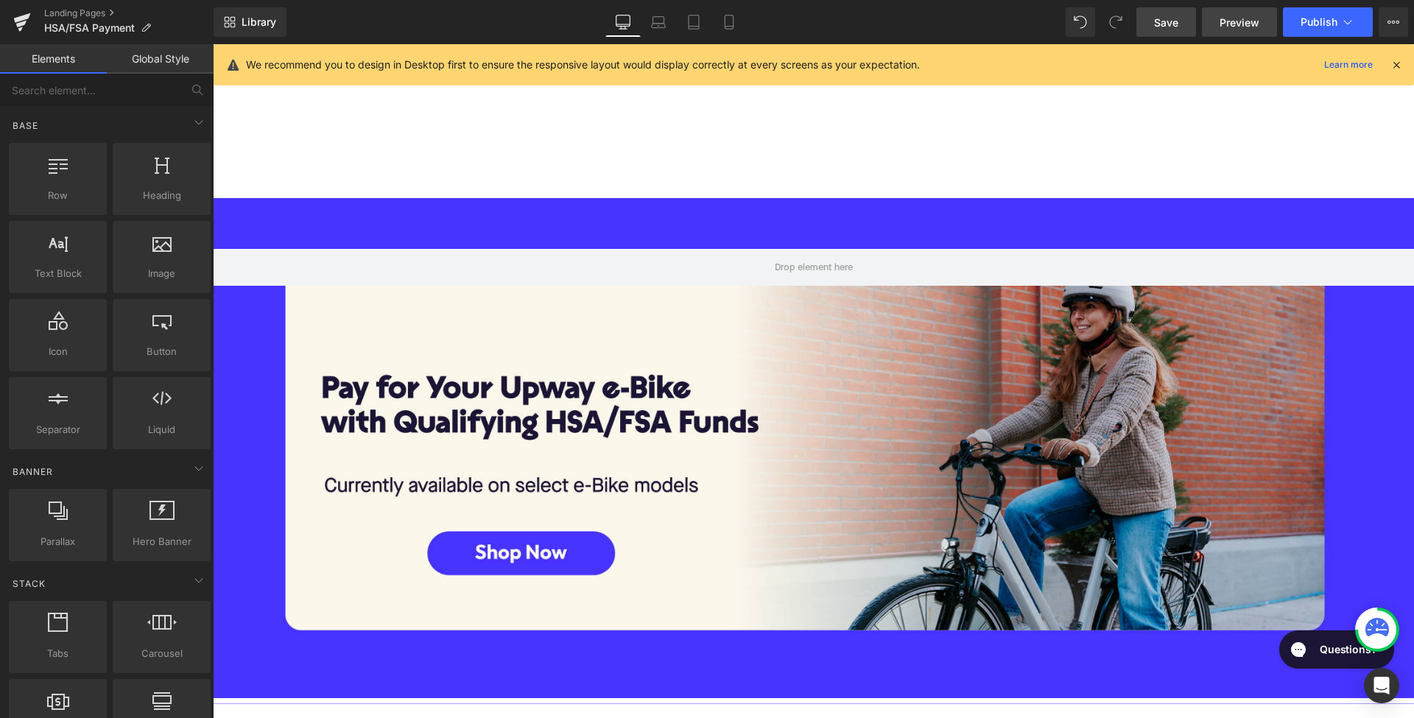
click at [1238, 26] on span "Preview" at bounding box center [1239, 22] width 40 height 15
click at [1396, 66] on icon at bounding box center [1395, 64] width 13 height 13
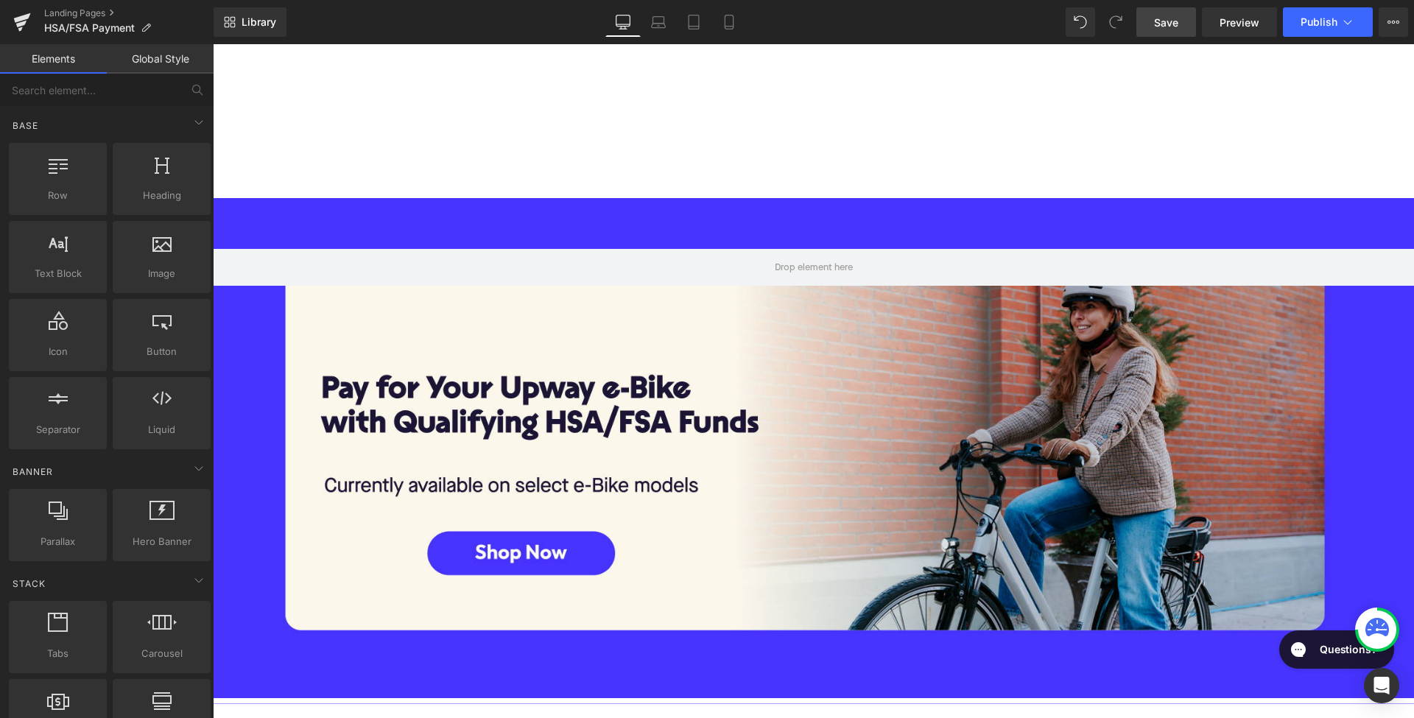
scroll to position [-1, 0]
click at [1168, 20] on span "Save" at bounding box center [1166, 22] width 24 height 15
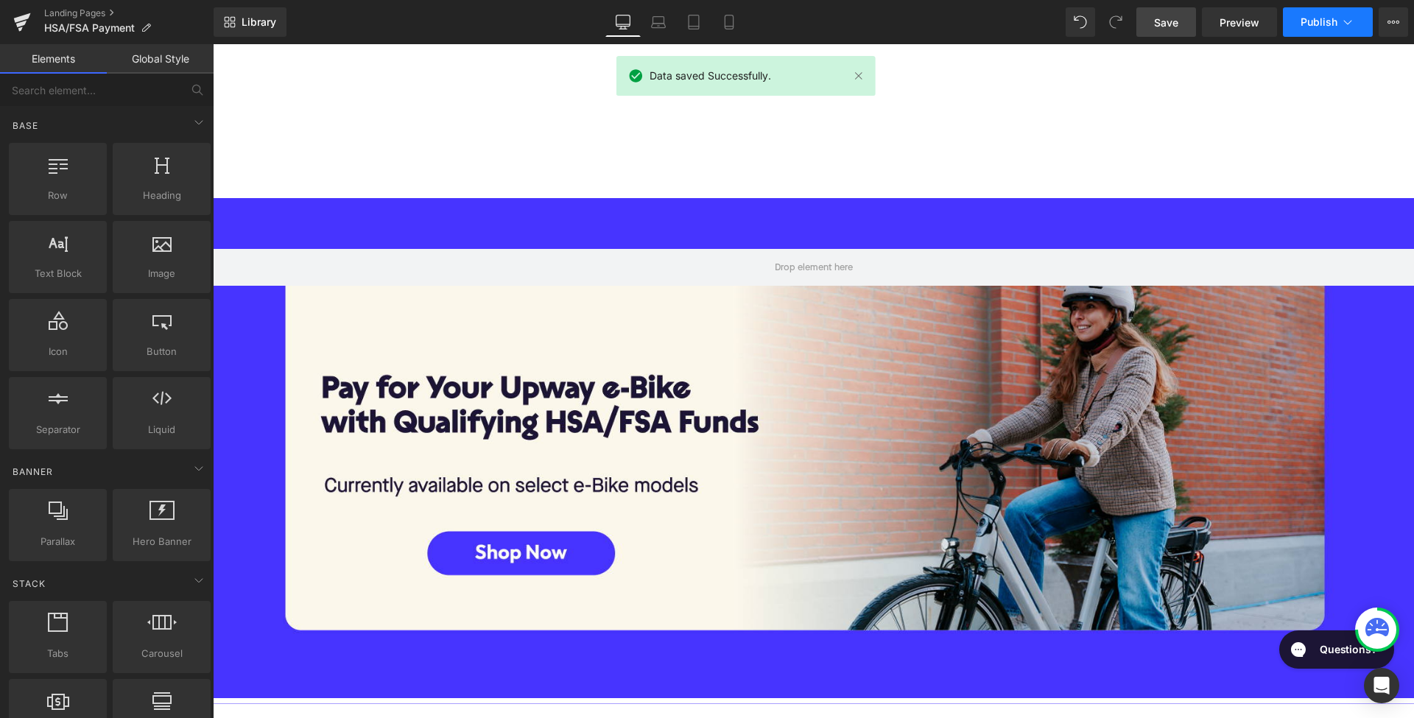
click at [1350, 19] on icon at bounding box center [1347, 22] width 15 height 15
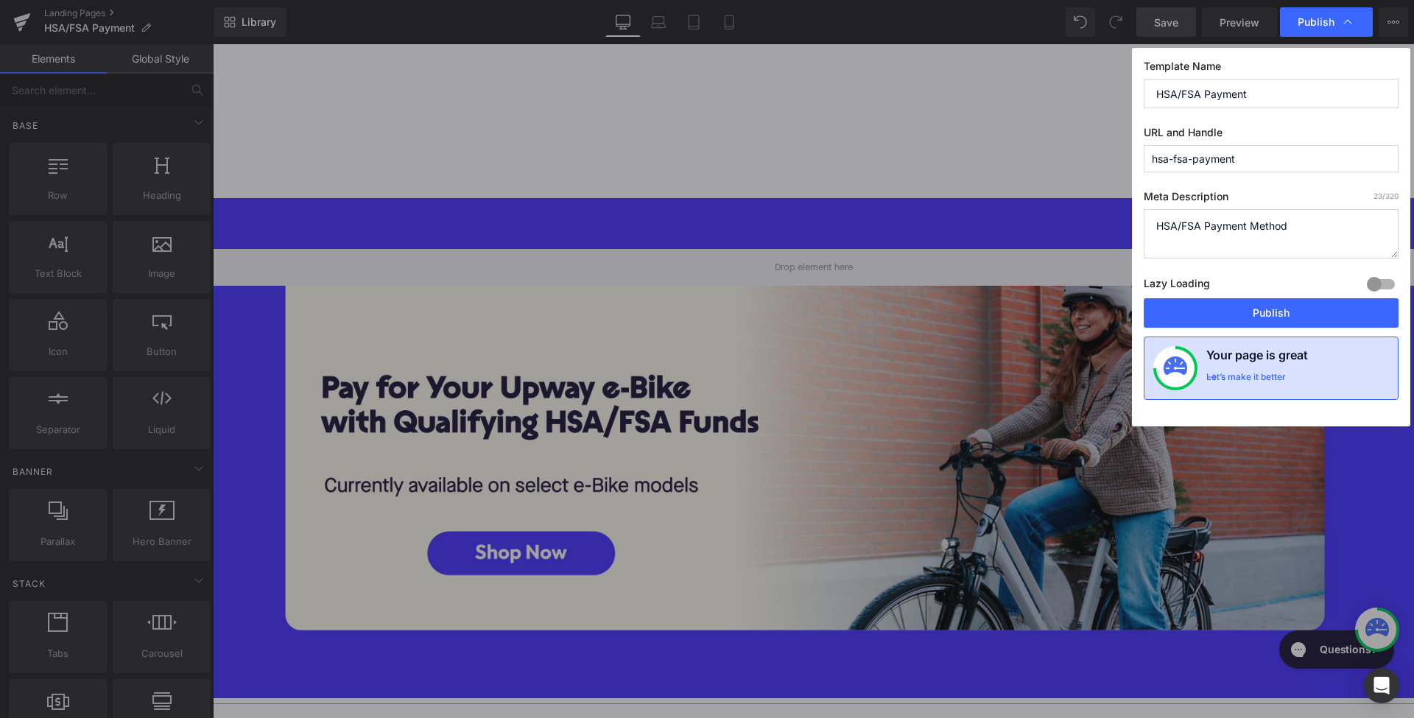
click at [1247, 382] on div "Let’s make it better" at bounding box center [1246, 380] width 80 height 19
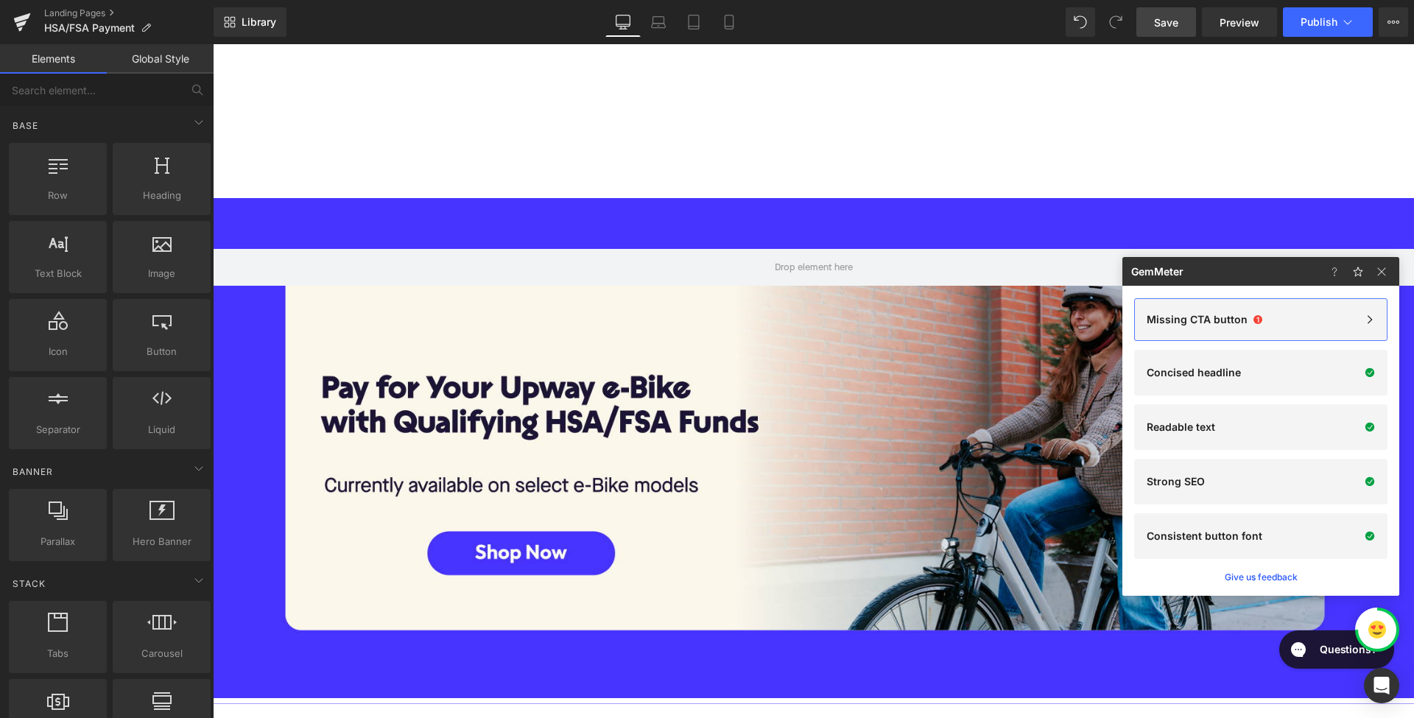
click at [1269, 332] on div "Missing CTA button 1" at bounding box center [1260, 319] width 253 height 43
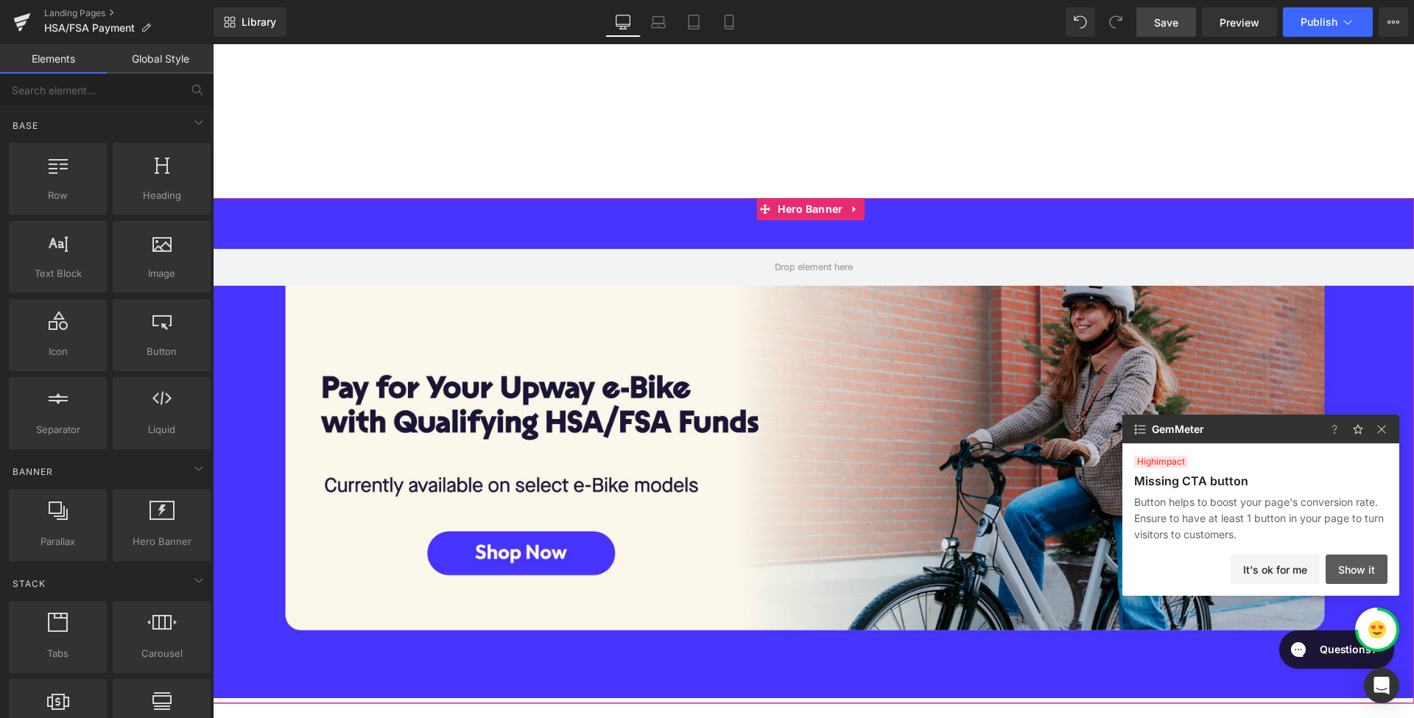
click at [1349, 563] on button "Show it" at bounding box center [1356, 568] width 62 height 29
click at [1349, 568] on button "Show it" at bounding box center [1356, 568] width 62 height 29
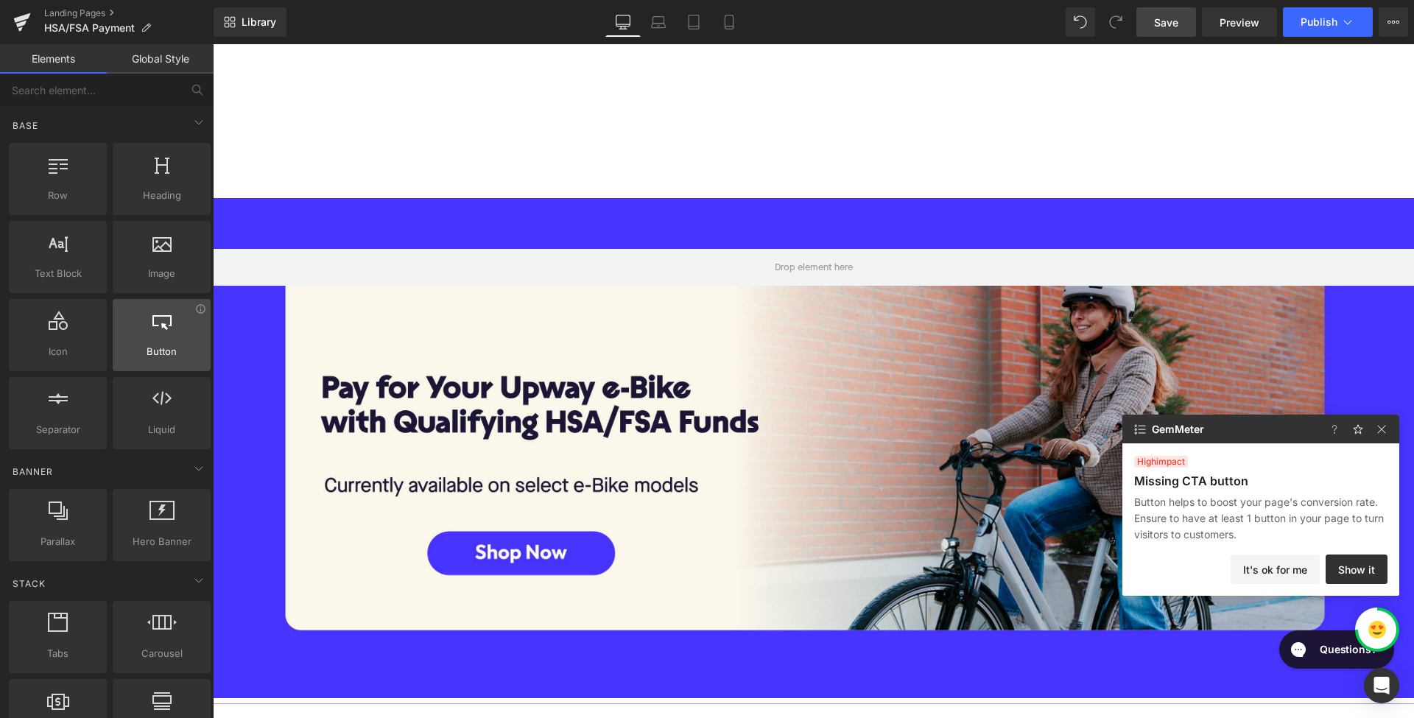
click at [157, 343] on div at bounding box center [161, 327] width 89 height 33
click at [160, 348] on span "Button" at bounding box center [161, 351] width 89 height 15
click at [161, 341] on div at bounding box center [161, 327] width 89 height 33
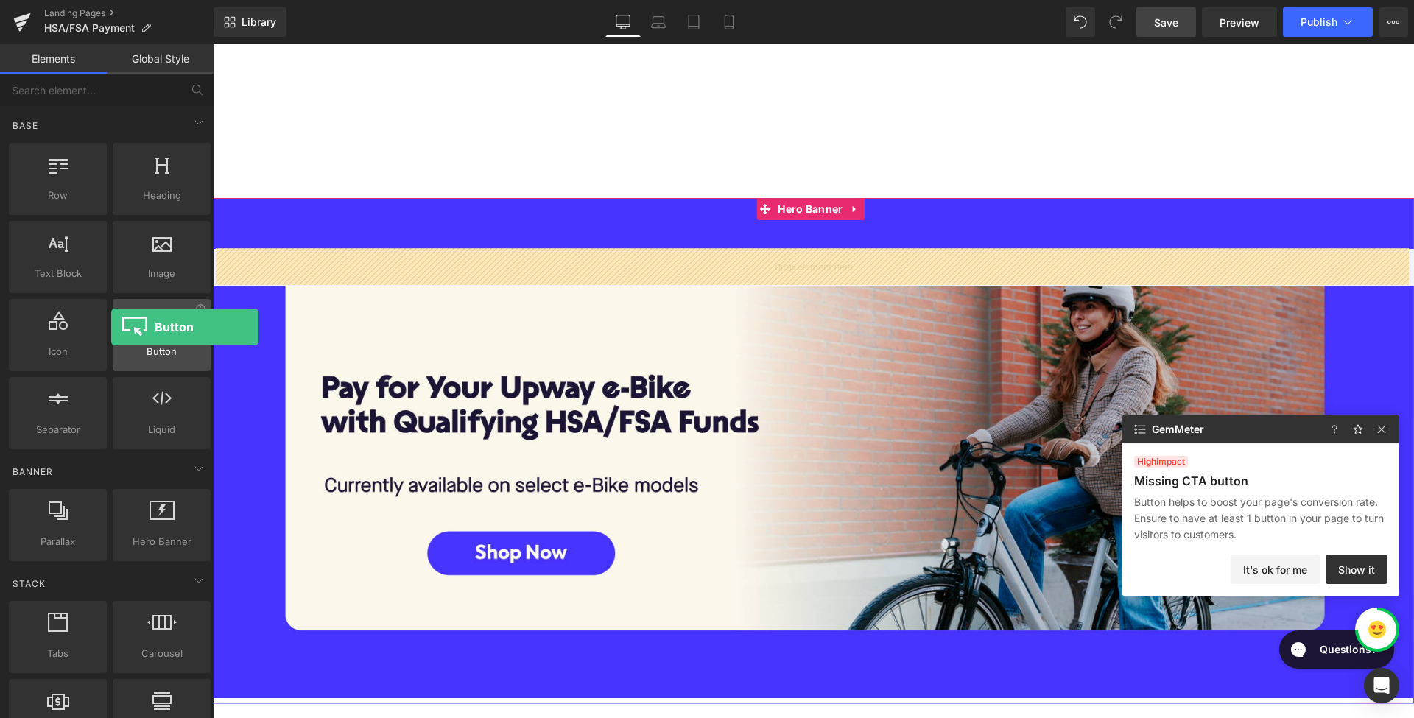
drag, startPoint x: 155, startPoint y: 341, endPoint x: 111, endPoint y: 328, distance: 46.1
click at [113, 328] on div "Button button, call to action, cta" at bounding box center [162, 335] width 98 height 72
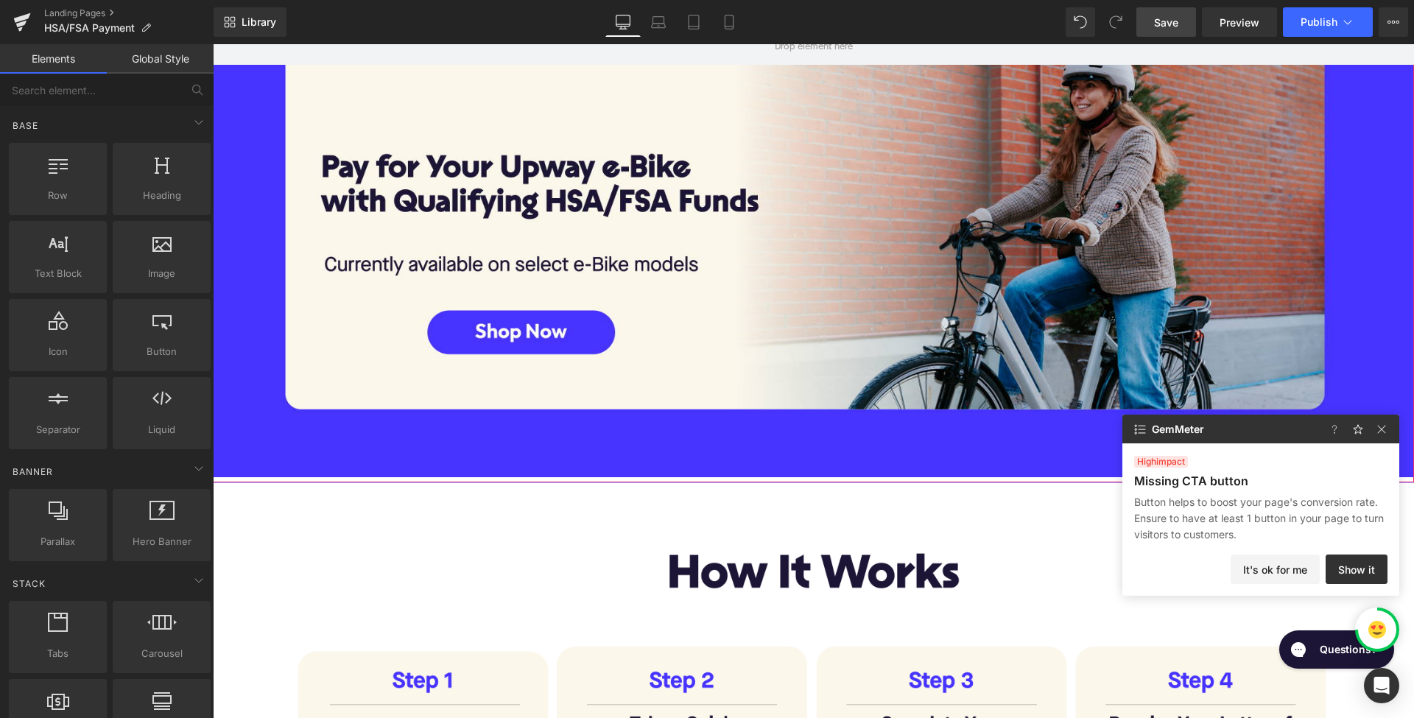
scroll to position [69, 0]
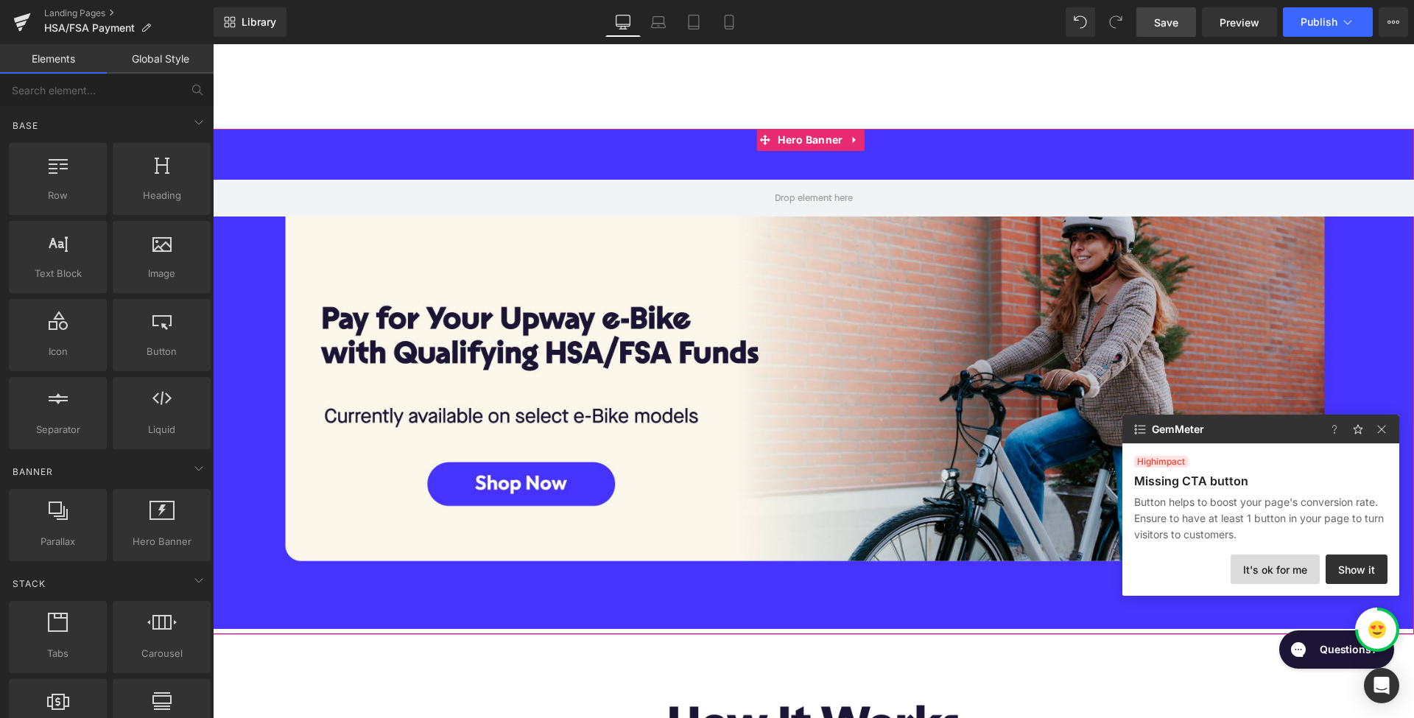
click at [1283, 567] on button "It's ok for me" at bounding box center [1274, 568] width 89 height 29
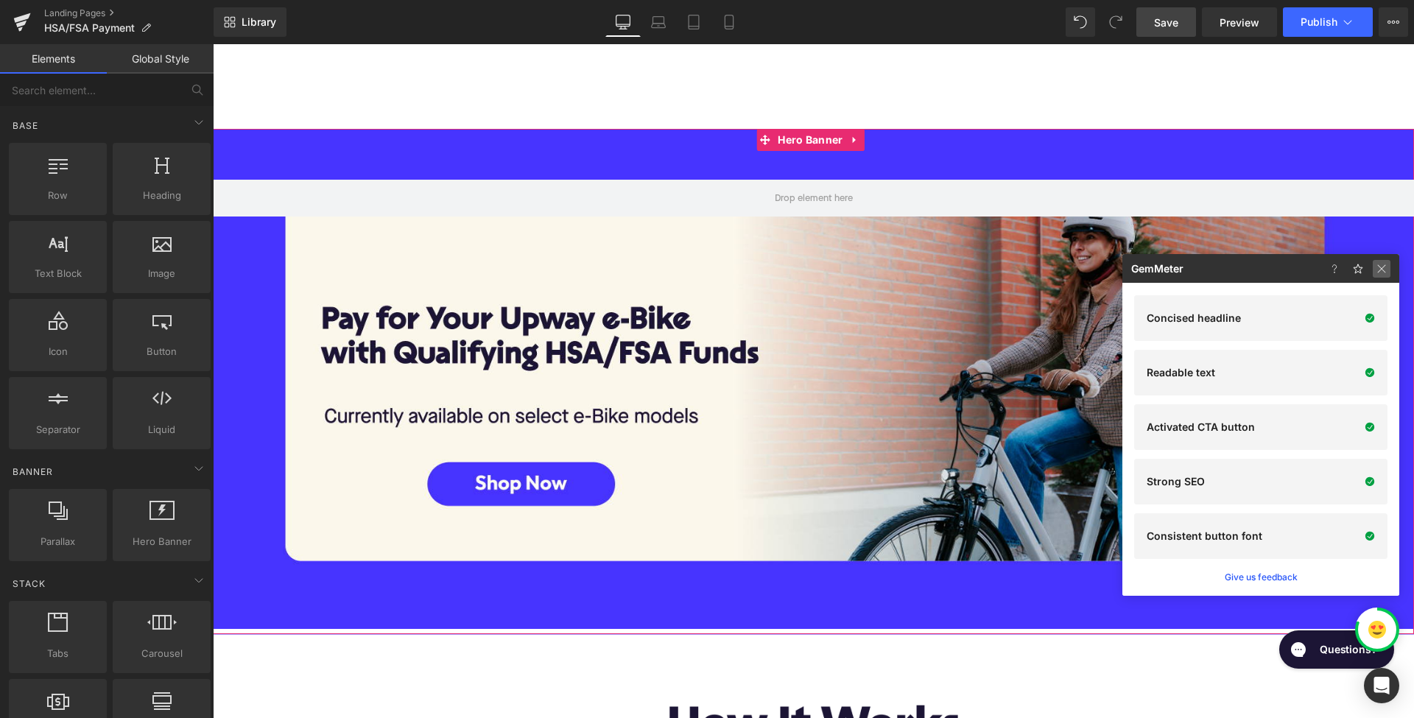
click at [1383, 265] on img at bounding box center [1381, 269] width 18 height 18
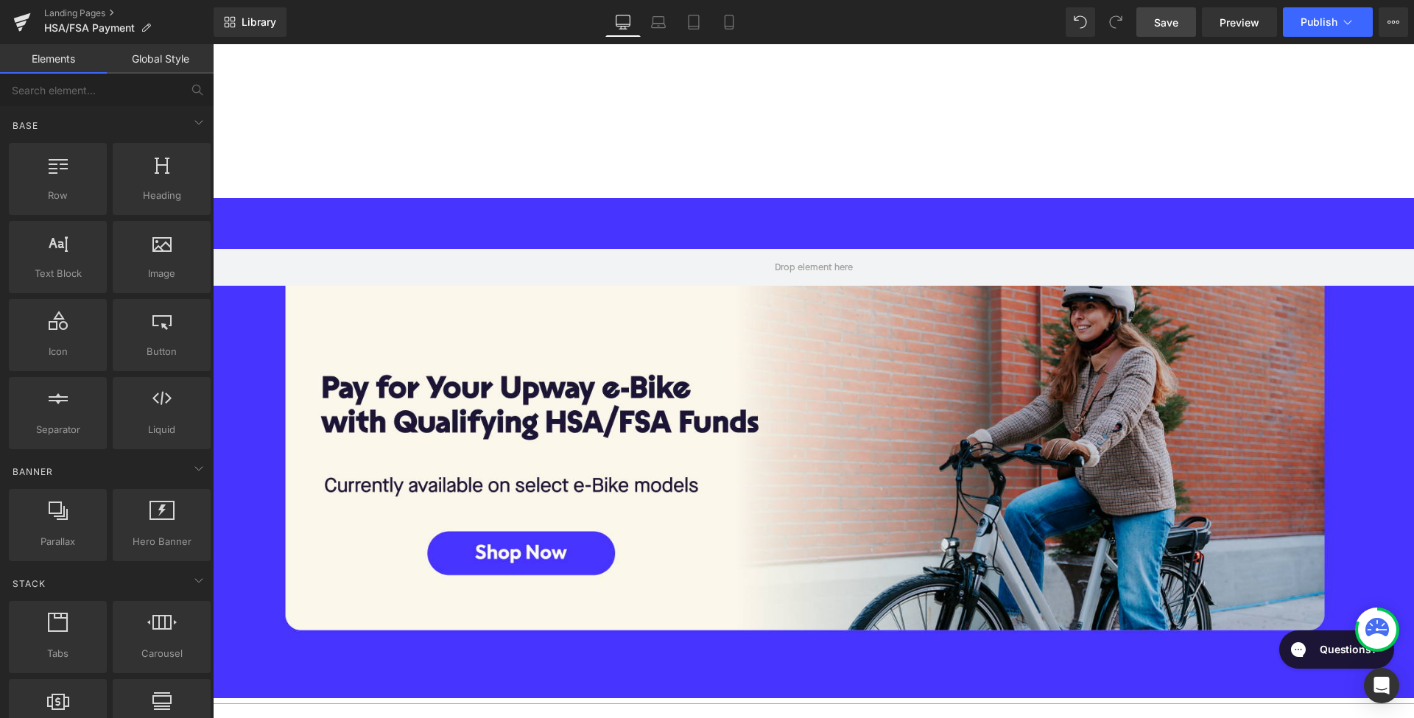
scroll to position [0, 0]
click at [1176, 21] on span "Save" at bounding box center [1166, 22] width 24 height 15
